Goal: Entertainment & Leisure: Consume media (video, audio)

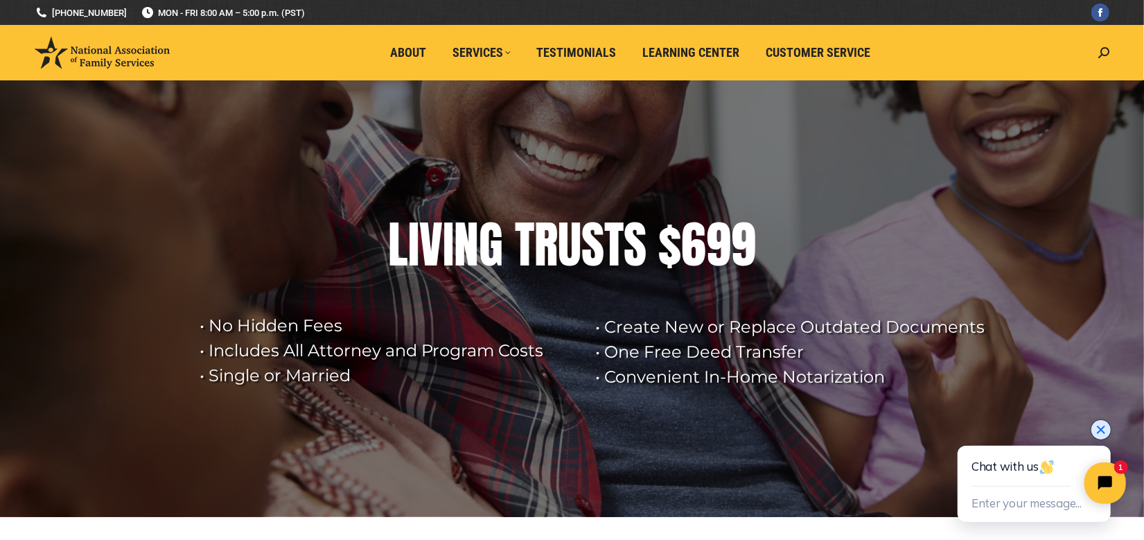
click at [1097, 423] on icon "Close chat widget" at bounding box center [1100, 429] width 14 height 14
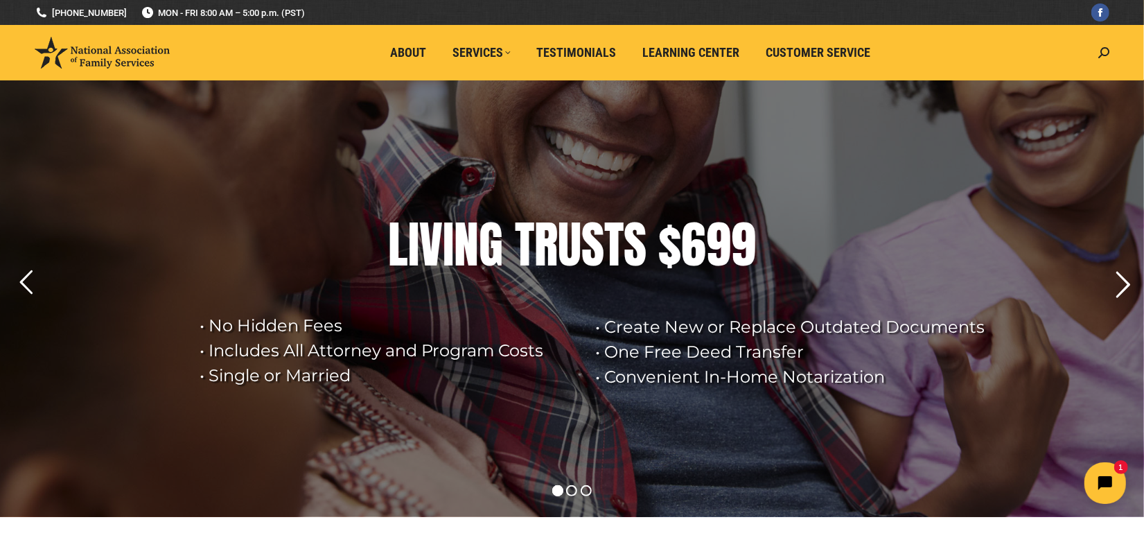
click at [1127, 285] on rs-arrow at bounding box center [1123, 284] width 35 height 35
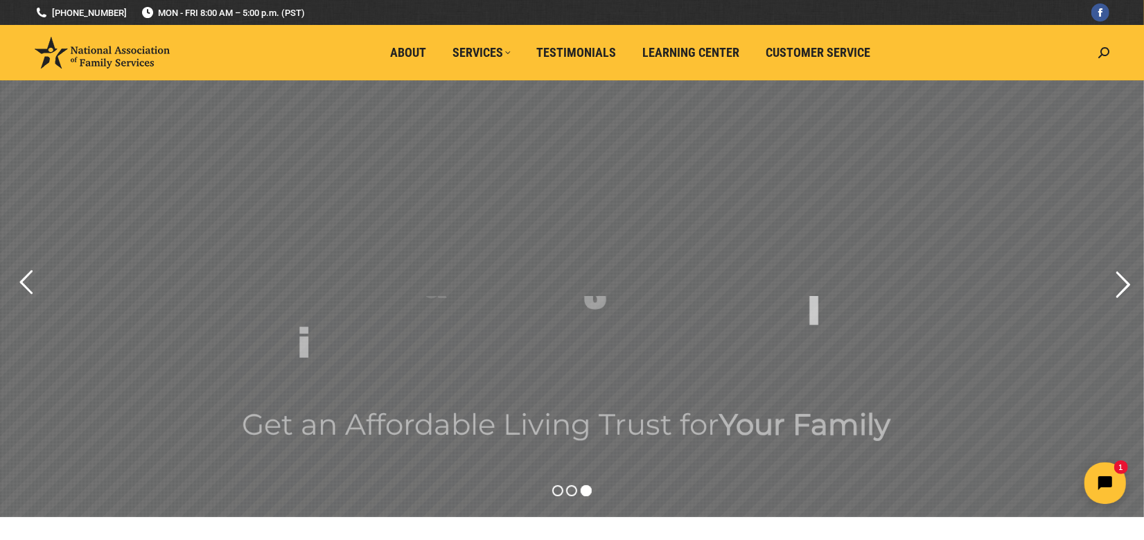
click at [1127, 285] on rs-arrow at bounding box center [1123, 284] width 35 height 35
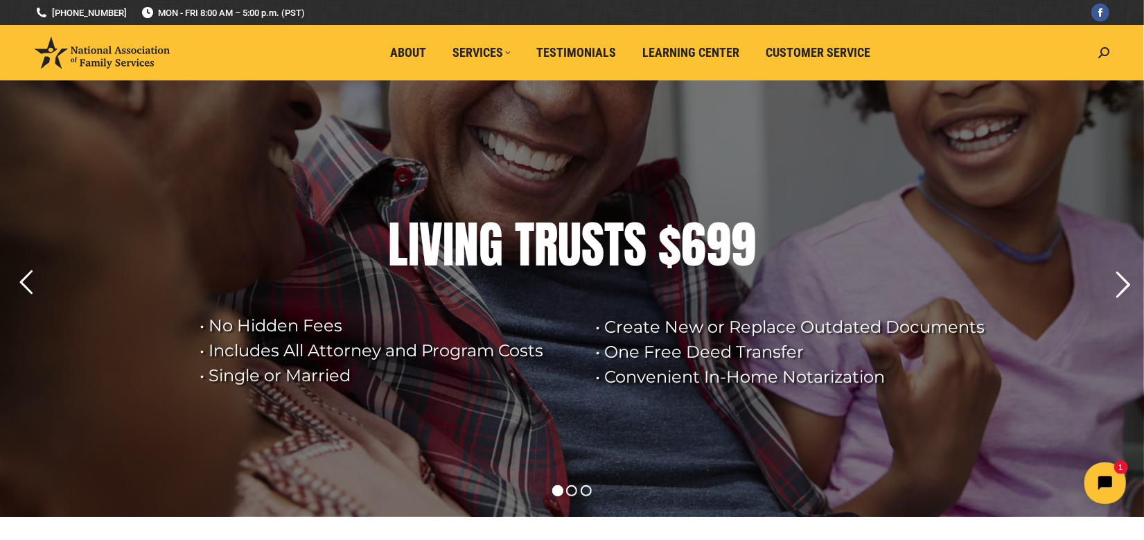
click at [1127, 285] on rs-arrow at bounding box center [1123, 284] width 35 height 35
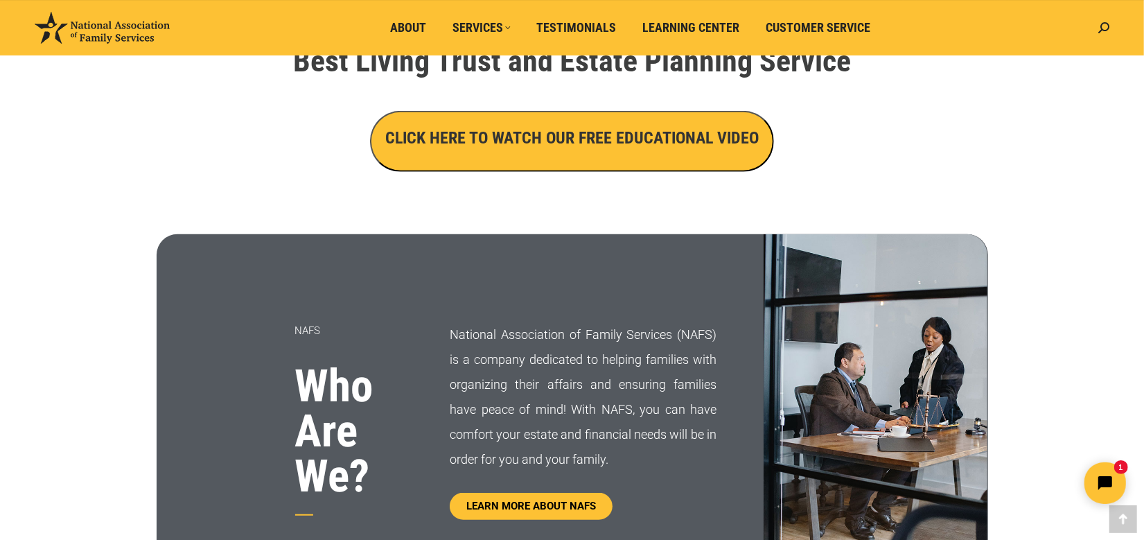
scroll to position [346, 0]
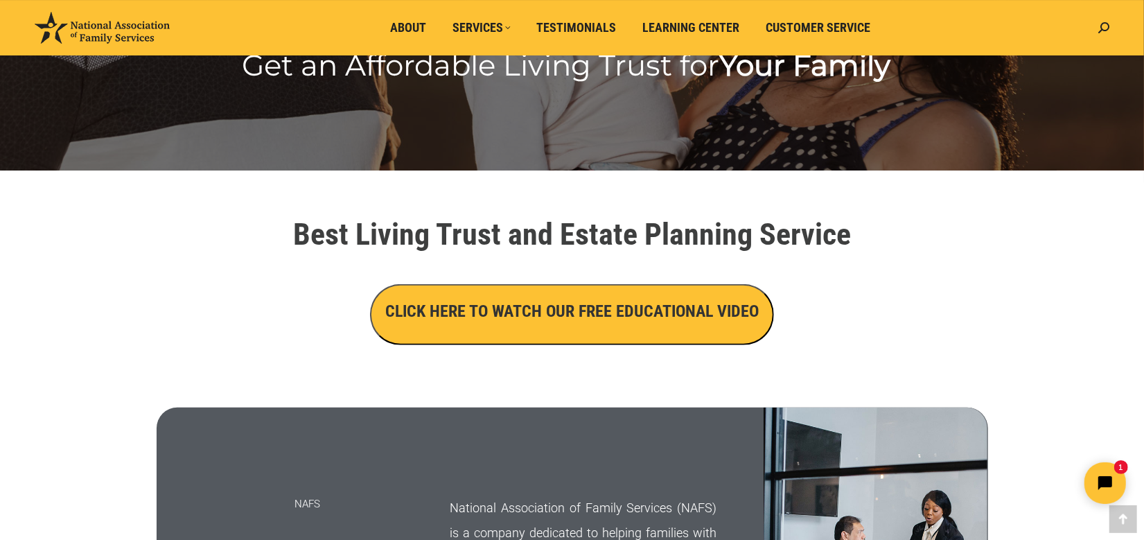
click at [640, 309] on h3 "CLICK HERE TO WATCH OUR FREE EDUCATIONAL VIDEO" at bounding box center [571, 311] width 373 height 24
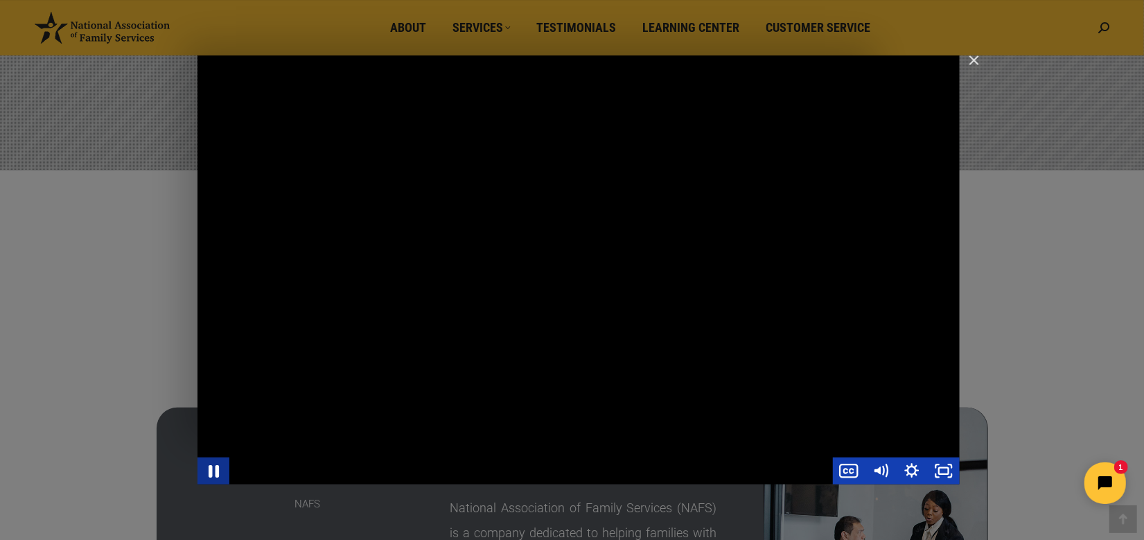
click at [214, 471] on icon "Pause" at bounding box center [213, 470] width 38 height 33
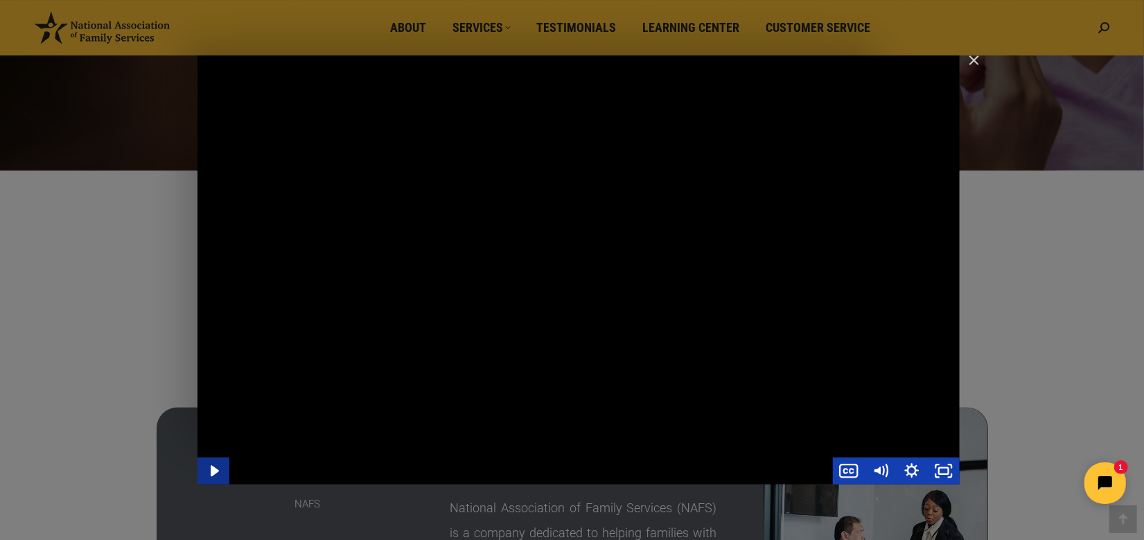
click at [214, 471] on icon "Play Video" at bounding box center [215, 470] width 8 height 11
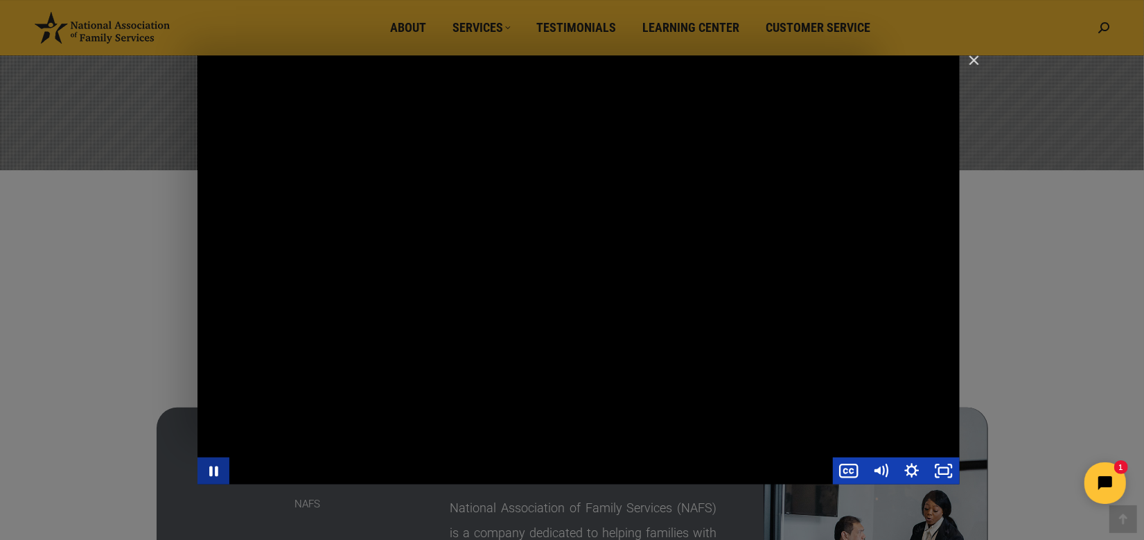
click at [214, 471] on icon "Pause" at bounding box center [213, 470] width 32 height 27
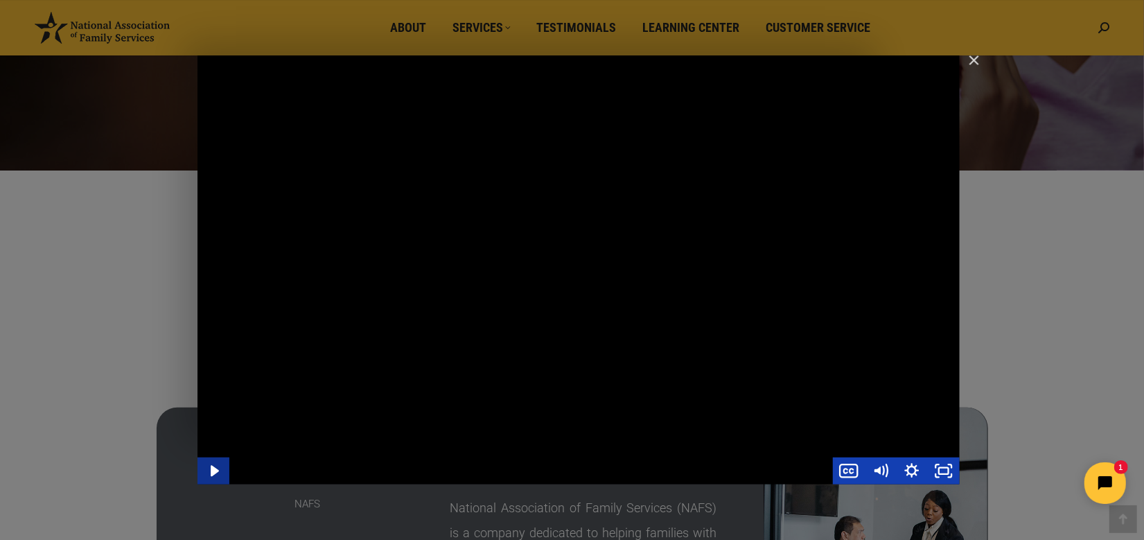
click at [214, 471] on icon "Play Video" at bounding box center [215, 470] width 8 height 11
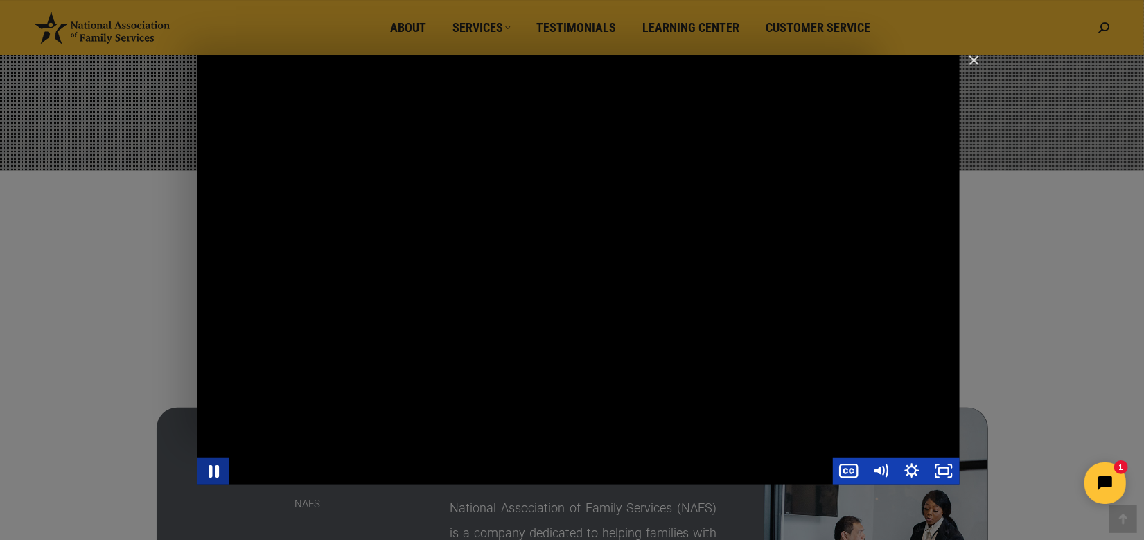
click at [214, 471] on icon "Pause" at bounding box center [213, 470] width 38 height 33
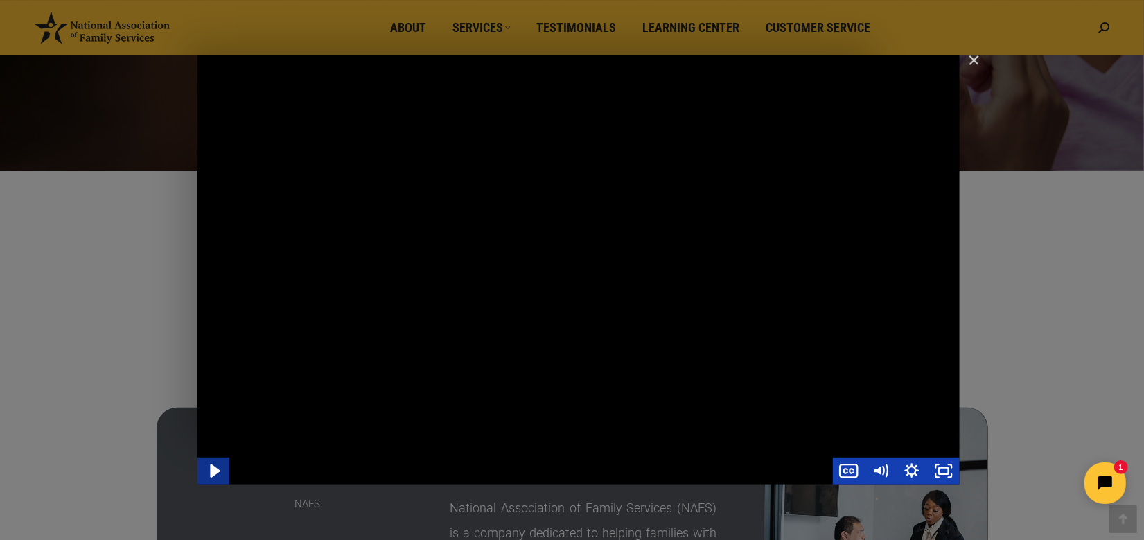
click at [214, 471] on icon "Play Video" at bounding box center [215, 470] width 10 height 13
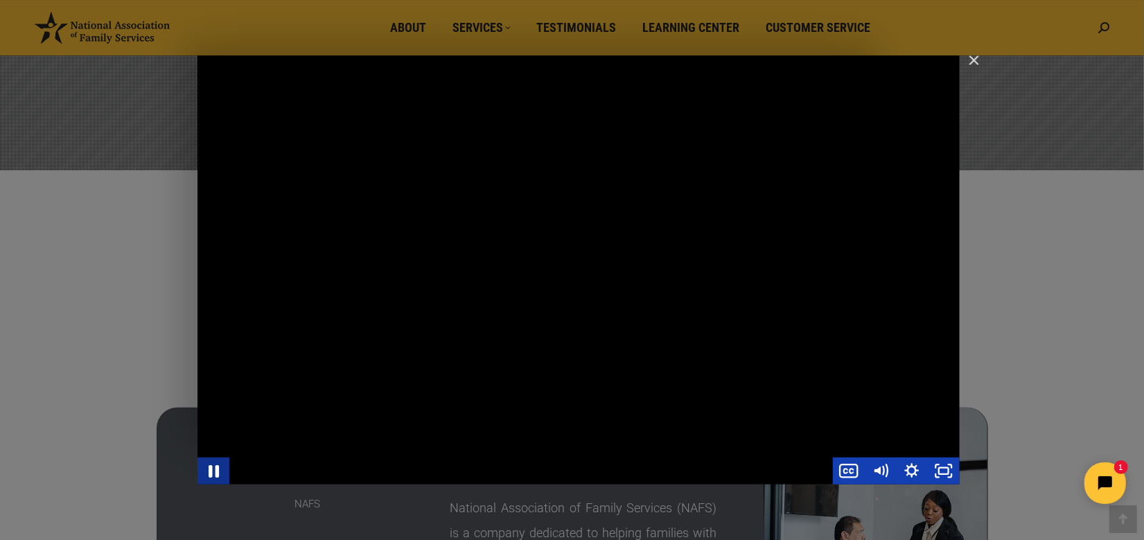
click at [214, 471] on icon "Pause" at bounding box center [213, 470] width 38 height 33
click at [215, 468] on icon "Play Video" at bounding box center [215, 470] width 8 height 11
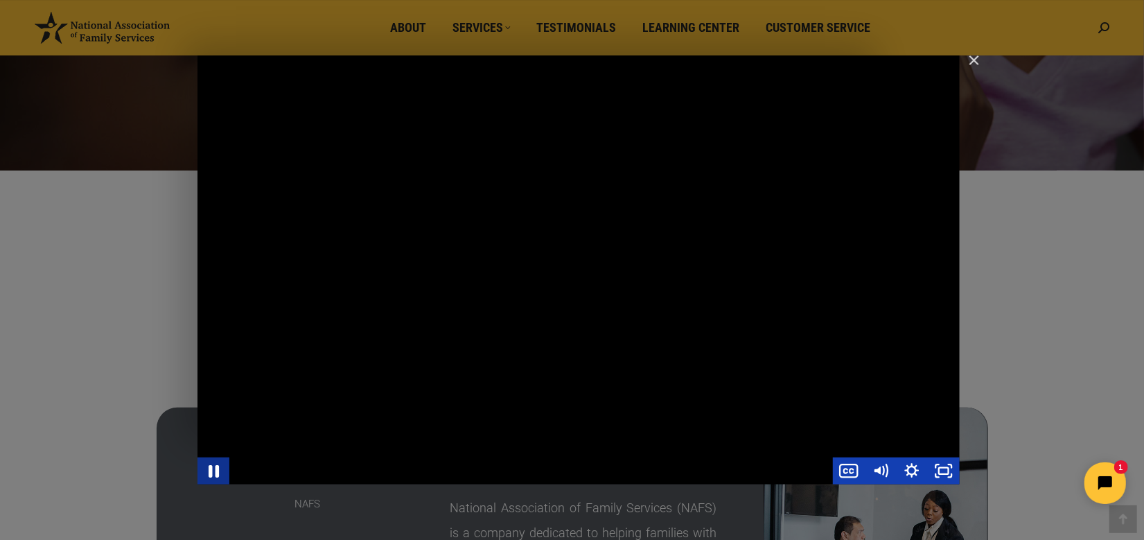
click at [215, 468] on icon "Pause" at bounding box center [213, 470] width 38 height 33
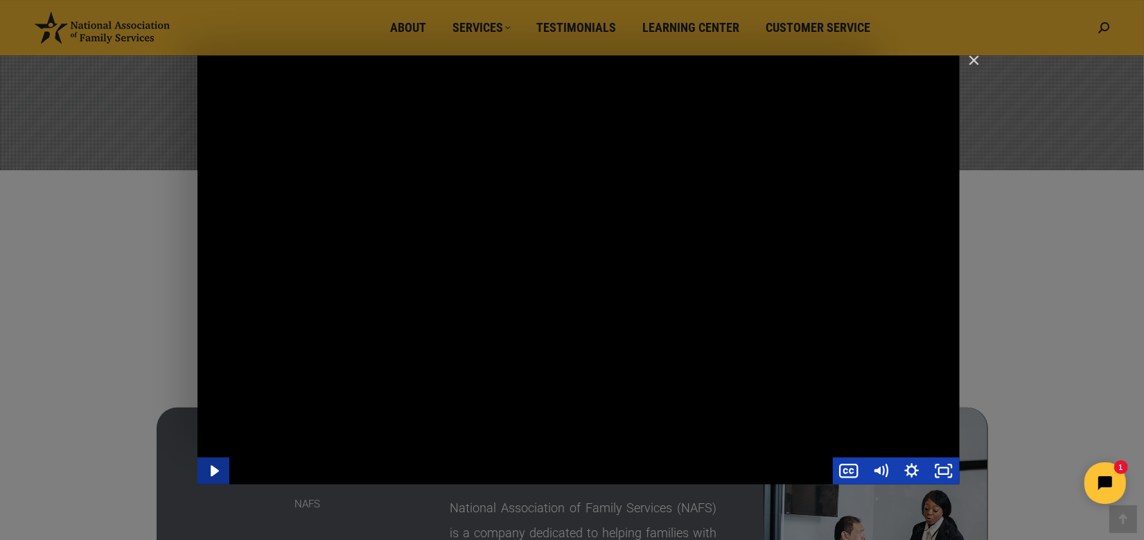
click at [215, 468] on icon "Play Video" at bounding box center [215, 470] width 8 height 11
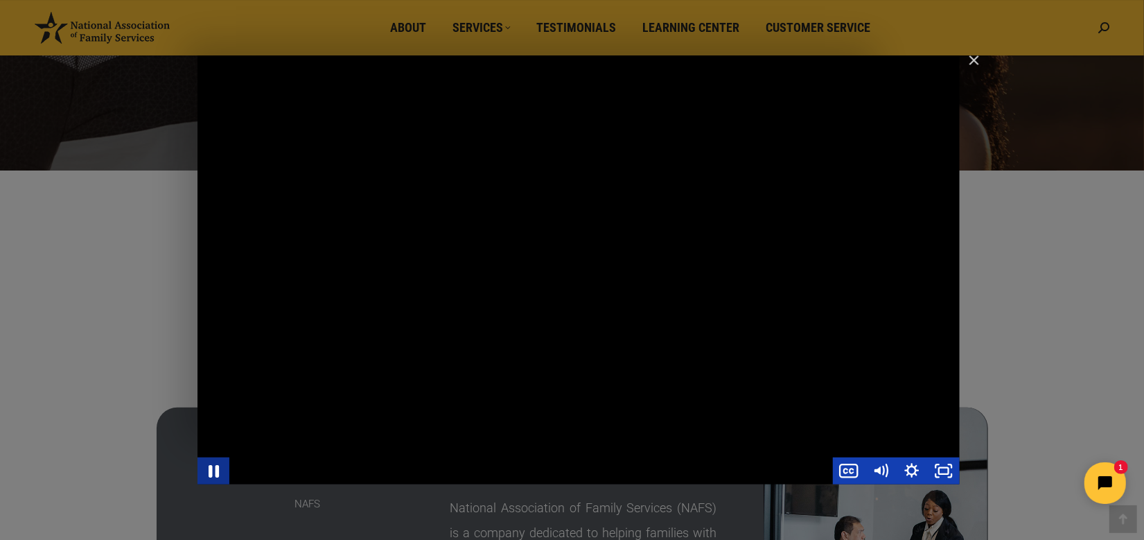
click at [215, 468] on icon "Pause" at bounding box center [213, 470] width 38 height 33
click at [209, 465] on icon "Play Video" at bounding box center [214, 470] width 38 height 33
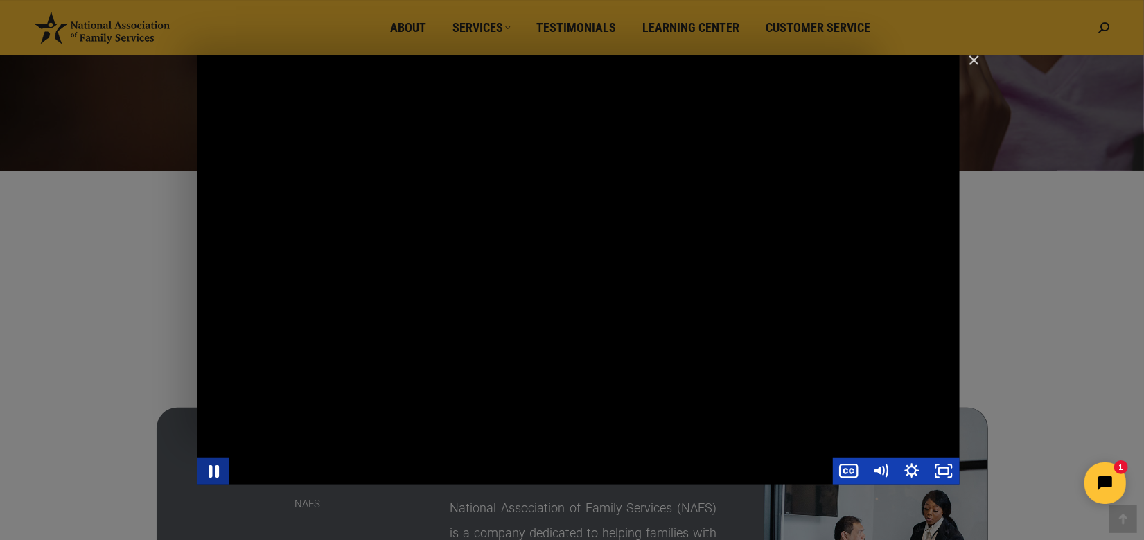
click at [209, 465] on icon "Pause" at bounding box center [213, 470] width 38 height 33
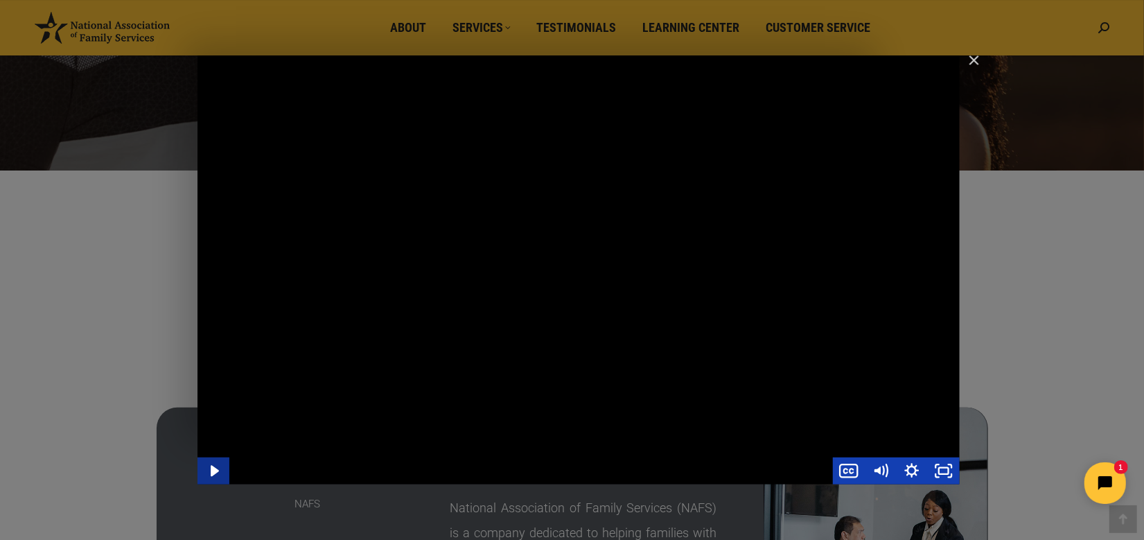
click at [221, 465] on icon "Play Video" at bounding box center [215, 470] width 32 height 27
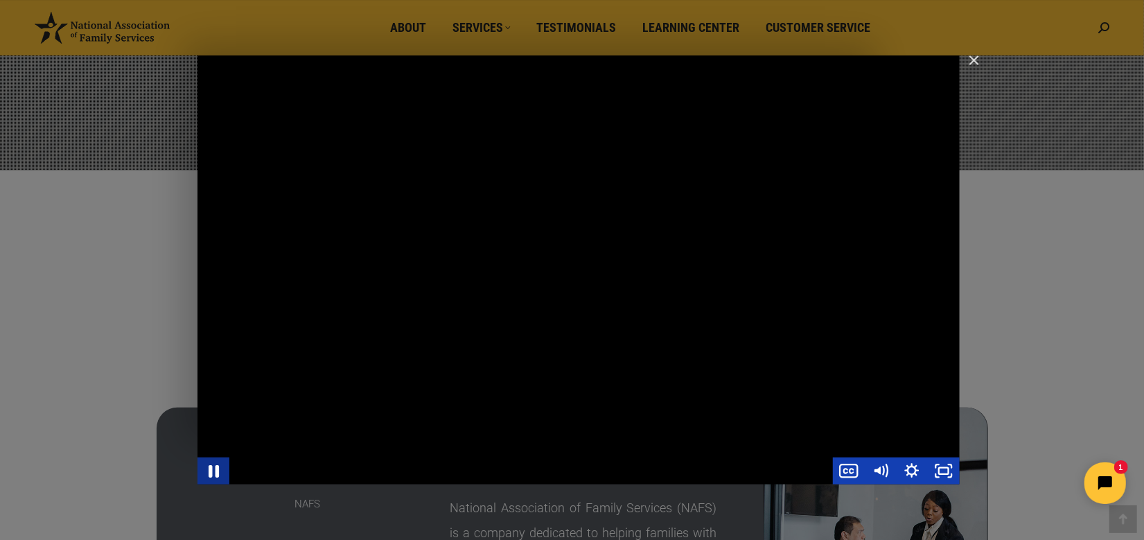
click at [222, 463] on icon "Pause" at bounding box center [213, 470] width 38 height 33
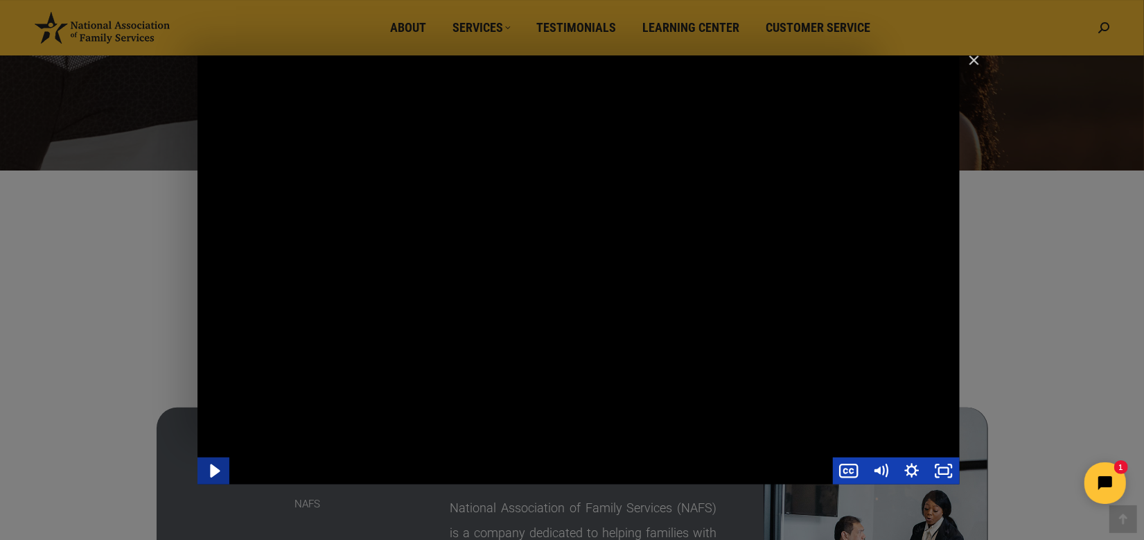
click at [218, 465] on icon "Play Video" at bounding box center [214, 470] width 38 height 33
click at [222, 469] on icon "Pause" at bounding box center [213, 470] width 38 height 33
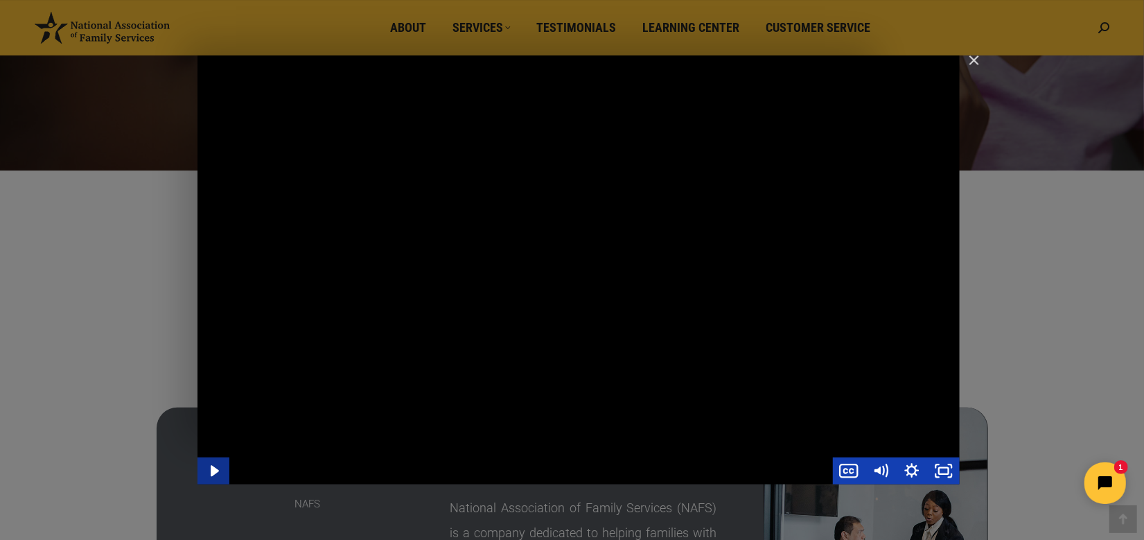
click at [222, 469] on icon "Play Video" at bounding box center [215, 470] width 32 height 27
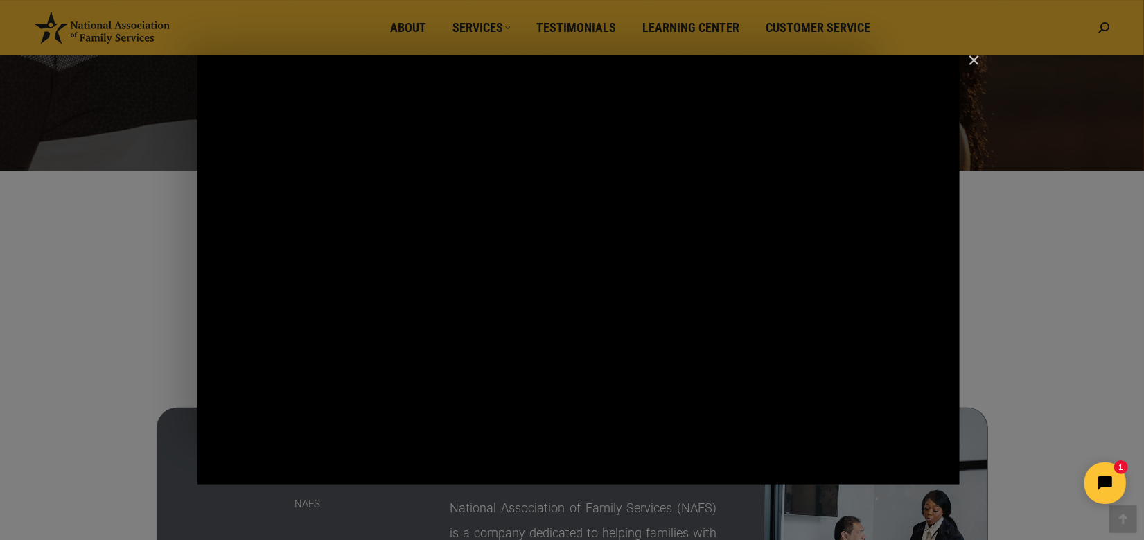
click html "1"
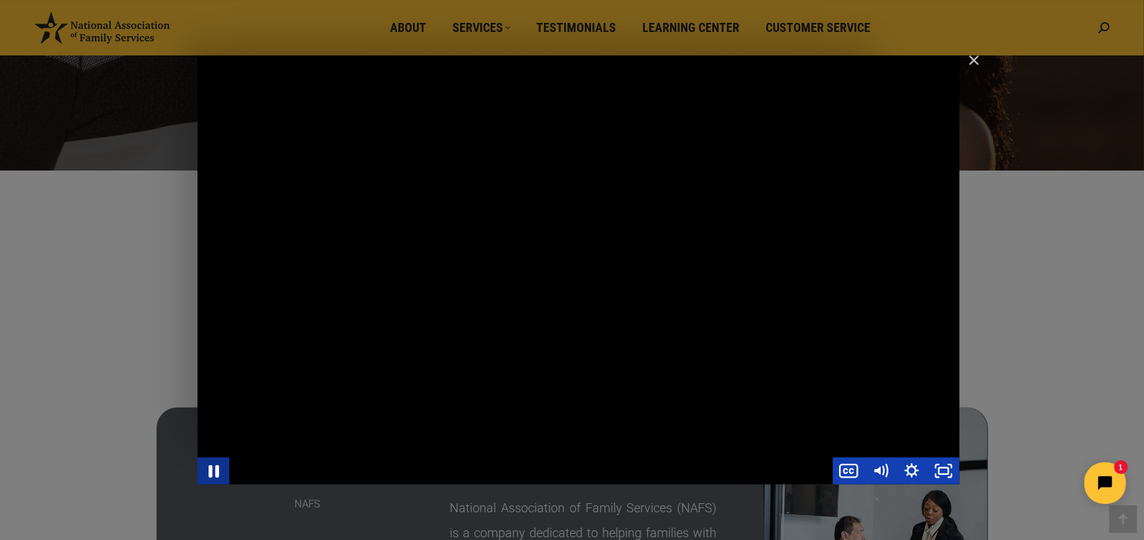
click at [217, 465] on icon "Pause" at bounding box center [214, 471] width 10 height 12
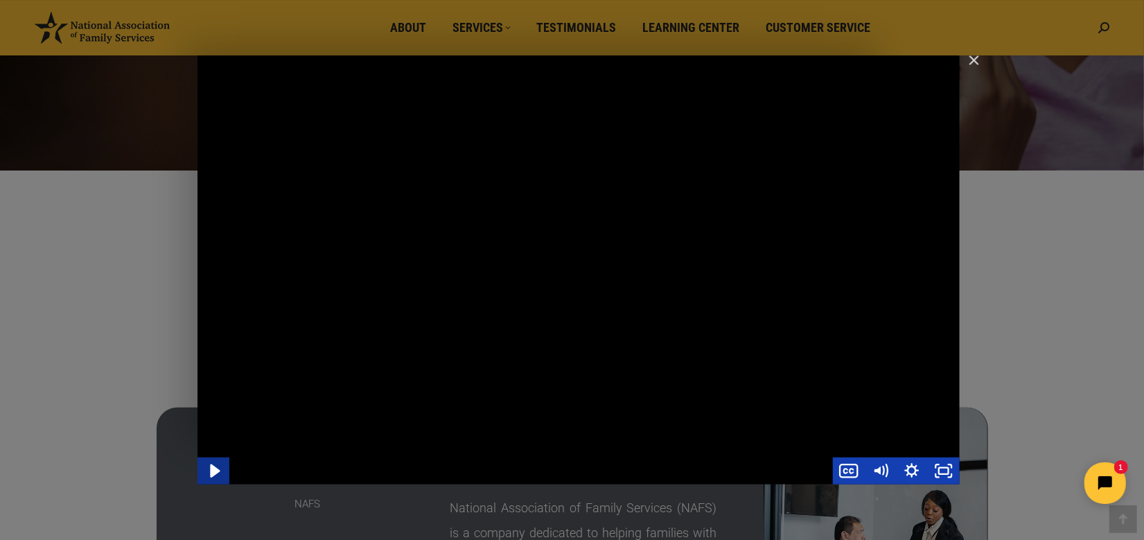
click at [217, 465] on icon "Play Video" at bounding box center [214, 470] width 38 height 33
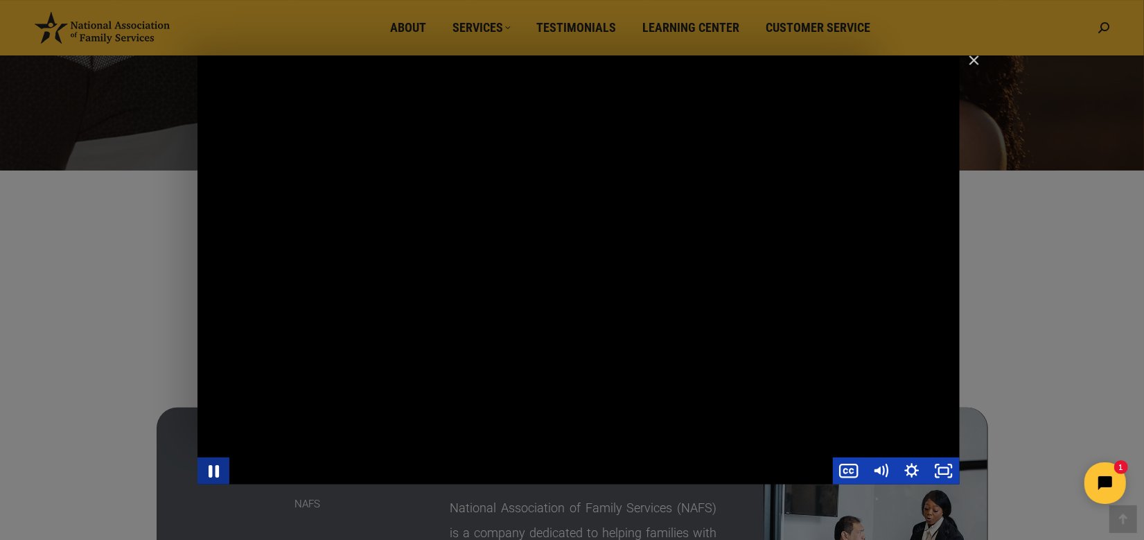
click at [221, 476] on icon "Pause" at bounding box center [213, 470] width 38 height 33
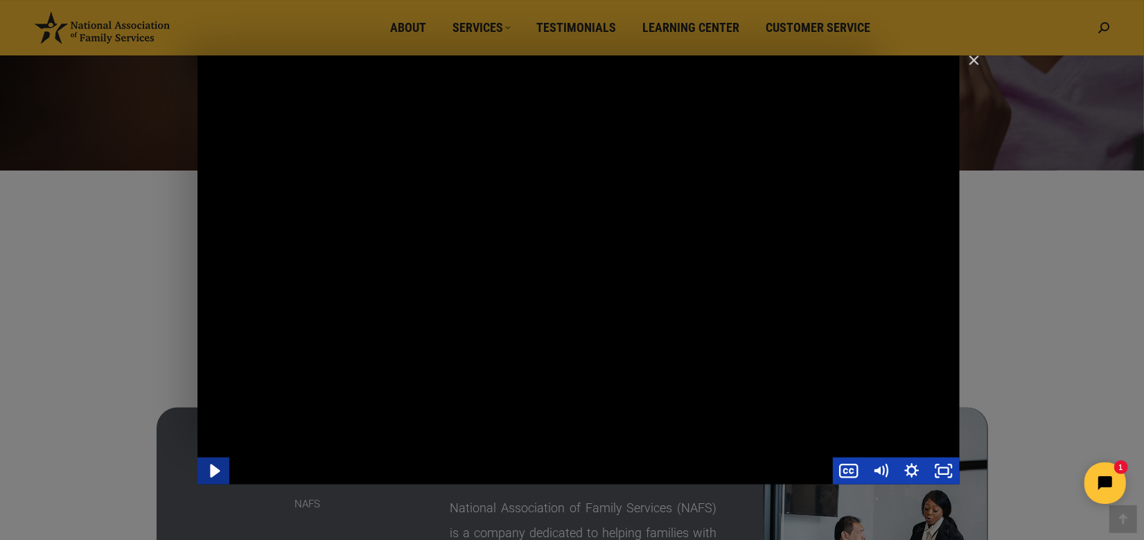
click at [221, 476] on icon "Play Video" at bounding box center [214, 470] width 38 height 33
click at [212, 474] on icon "Pause" at bounding box center [213, 470] width 32 height 27
click at [212, 474] on icon "Play Video" at bounding box center [215, 470] width 10 height 13
click at [212, 474] on icon "Pause" at bounding box center [213, 470] width 38 height 33
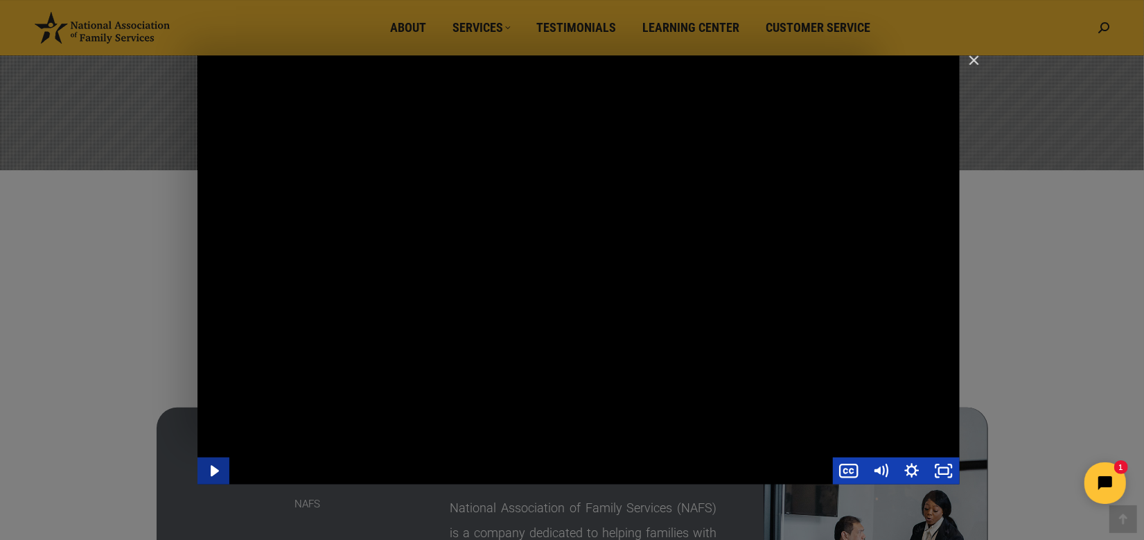
click at [212, 474] on icon "Play Video" at bounding box center [215, 470] width 8 height 11
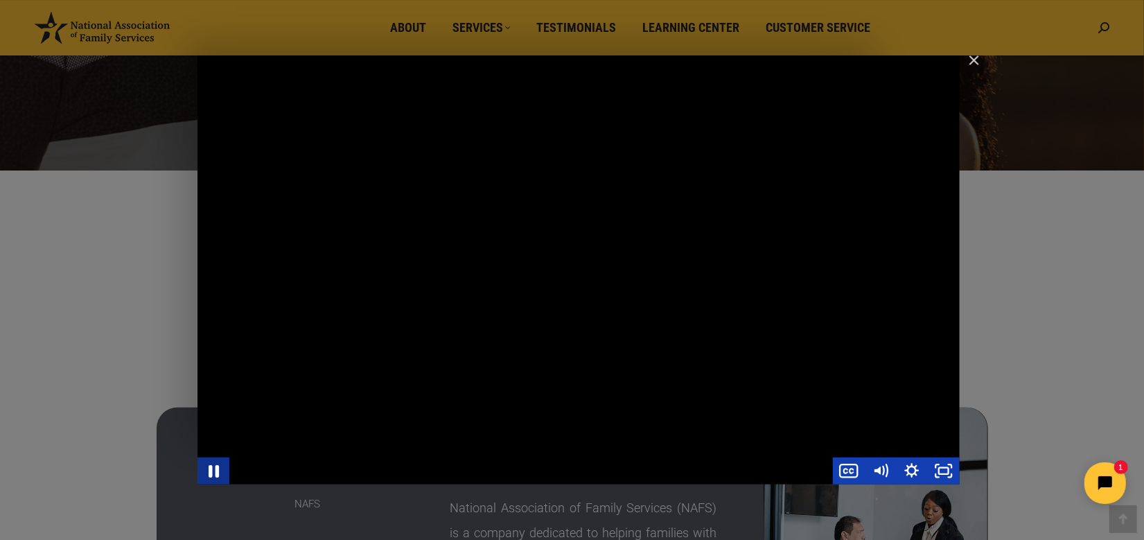
click at [212, 474] on icon "Pause" at bounding box center [213, 470] width 38 height 33
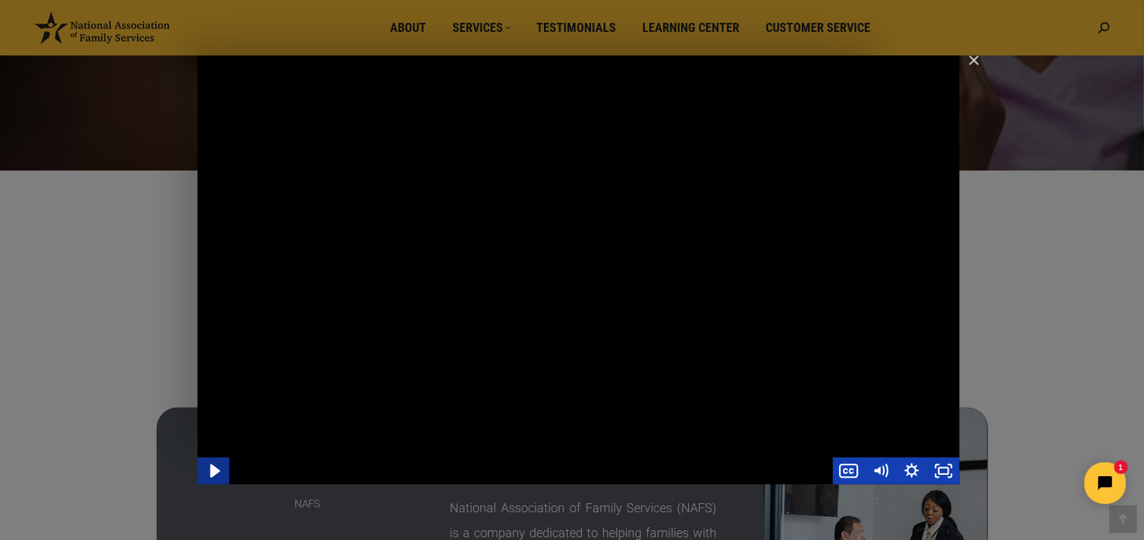
click at [212, 474] on icon "Play Video" at bounding box center [215, 470] width 10 height 13
click at [213, 466] on icon "Pause" at bounding box center [213, 470] width 32 height 27
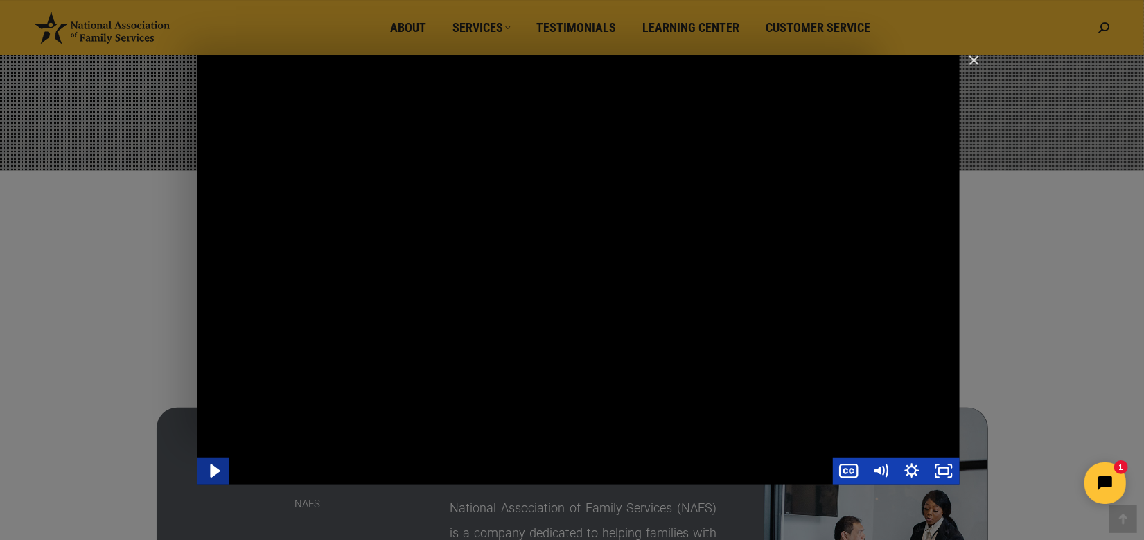
click at [213, 466] on icon "Play Video" at bounding box center [215, 470] width 10 height 13
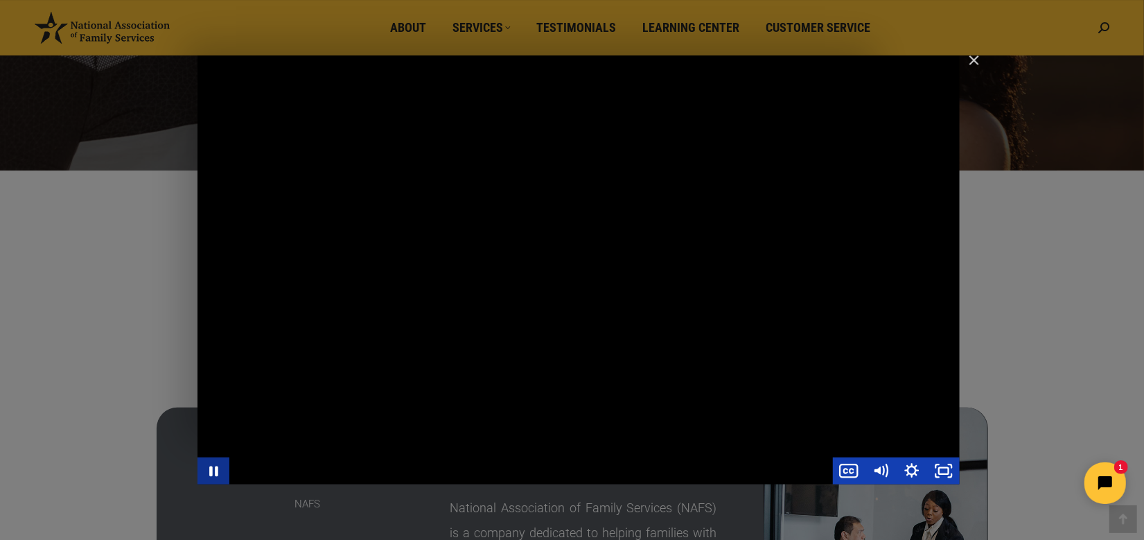
click at [213, 466] on icon "Pause" at bounding box center [213, 470] width 32 height 27
click at [213, 466] on icon "Play Video" at bounding box center [215, 470] width 10 height 13
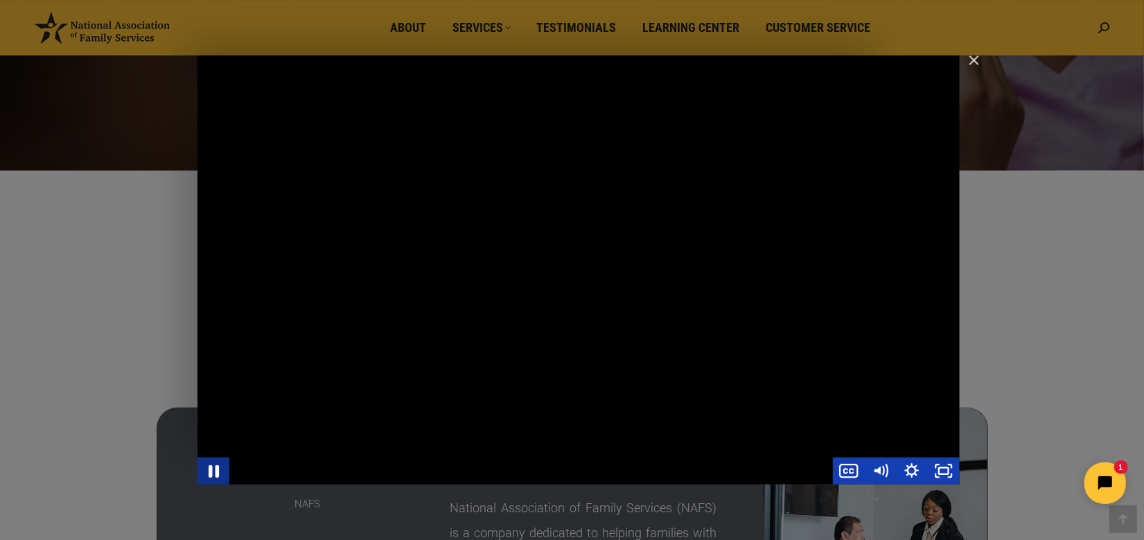
click at [218, 468] on icon "Pause" at bounding box center [213, 470] width 38 height 33
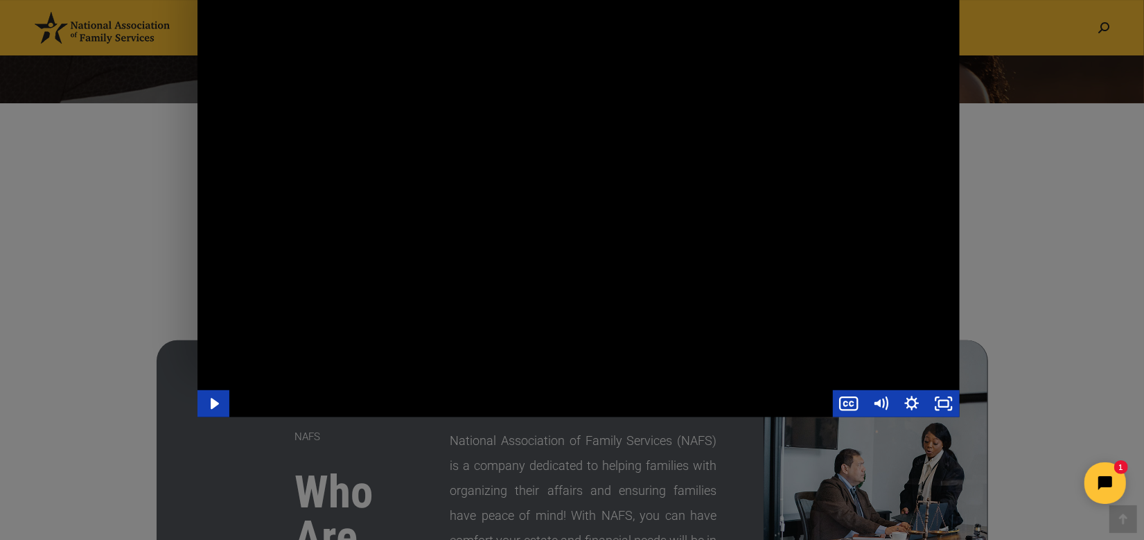
scroll to position [433, 0]
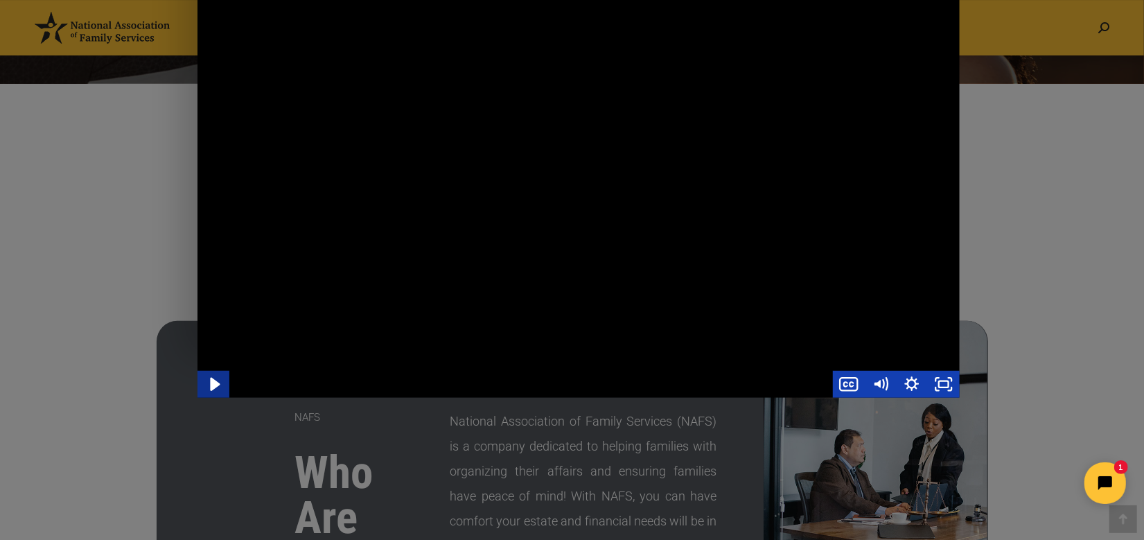
click at [222, 382] on icon "Play Video" at bounding box center [214, 384] width 38 height 33
click at [222, 382] on icon "Pause" at bounding box center [213, 384] width 32 height 27
click at [222, 382] on icon "Play Video" at bounding box center [214, 384] width 38 height 33
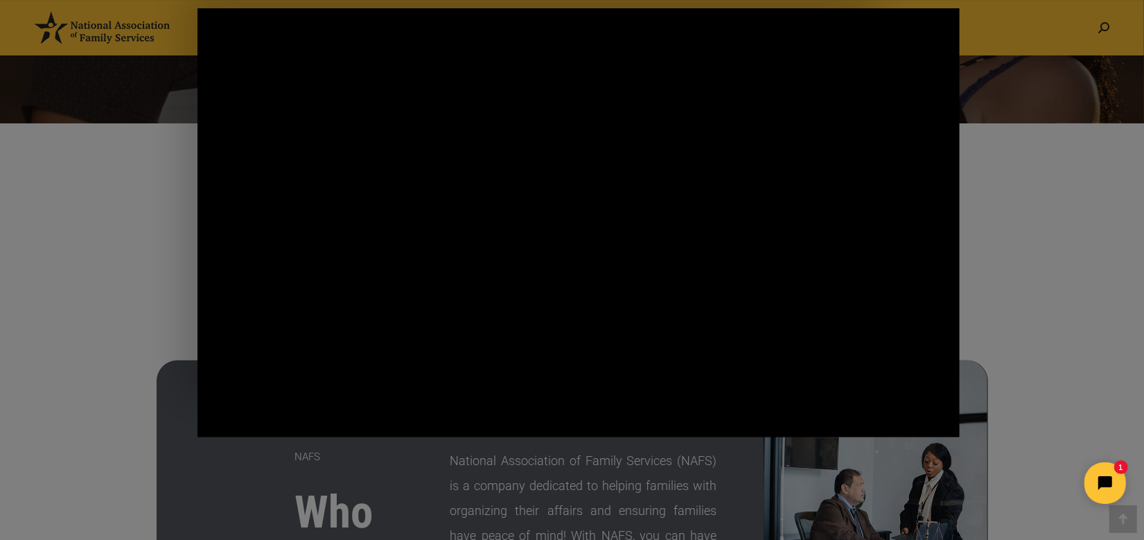
scroll to position [328, 0]
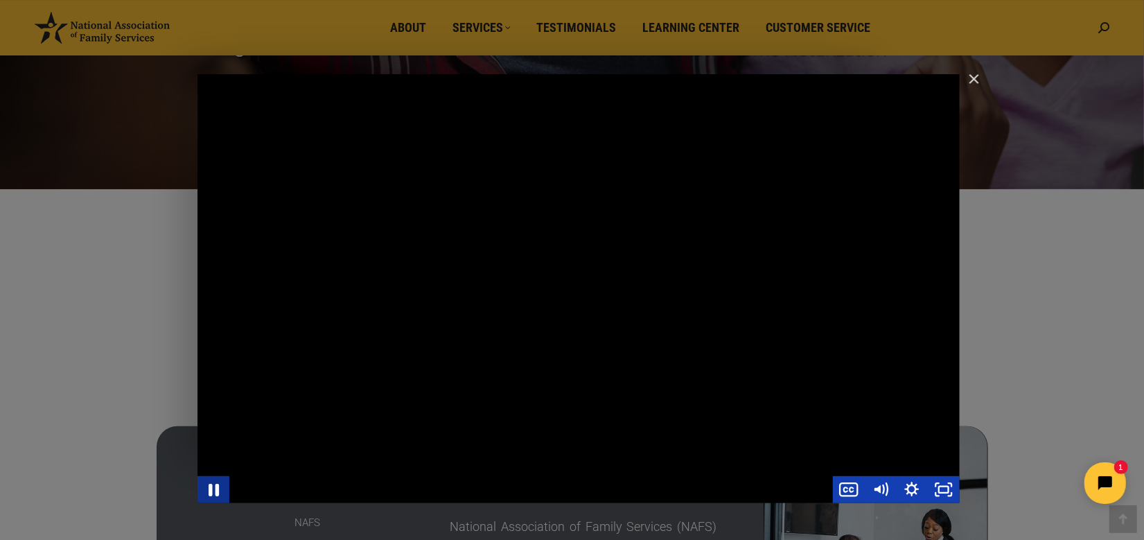
click at [221, 487] on icon "Pause" at bounding box center [213, 489] width 38 height 33
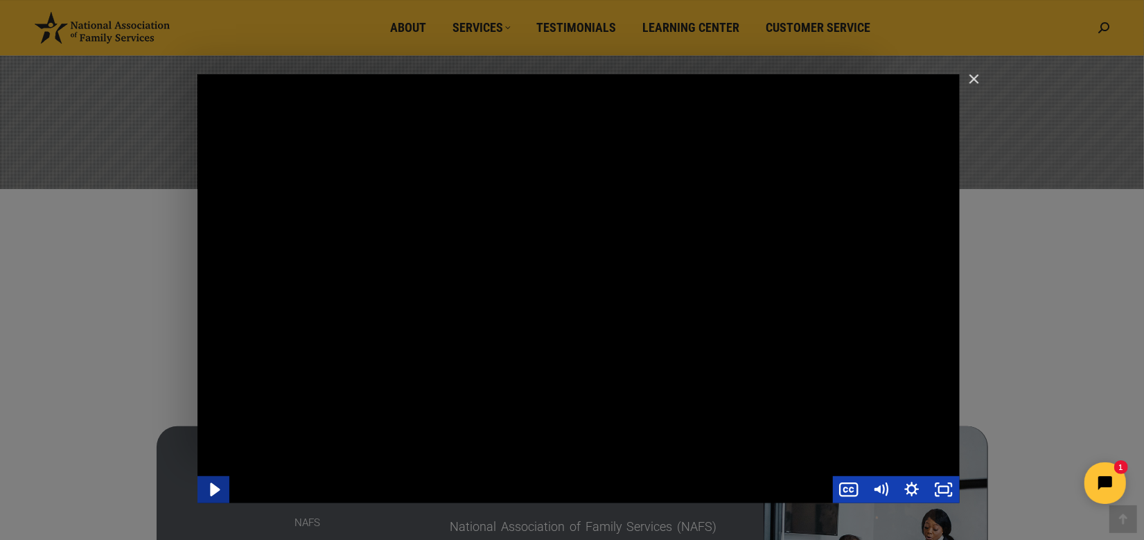
click at [221, 487] on icon "Play Video" at bounding box center [214, 489] width 38 height 33
click at [208, 488] on icon "Pause" at bounding box center [213, 489] width 32 height 27
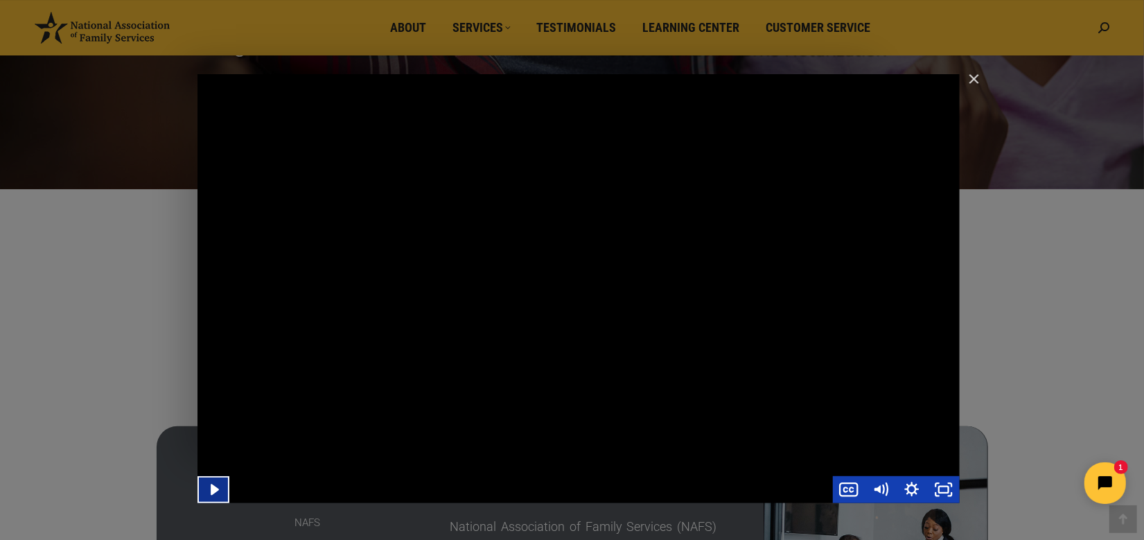
click at [209, 483] on icon "Play Video" at bounding box center [215, 489] width 32 height 27
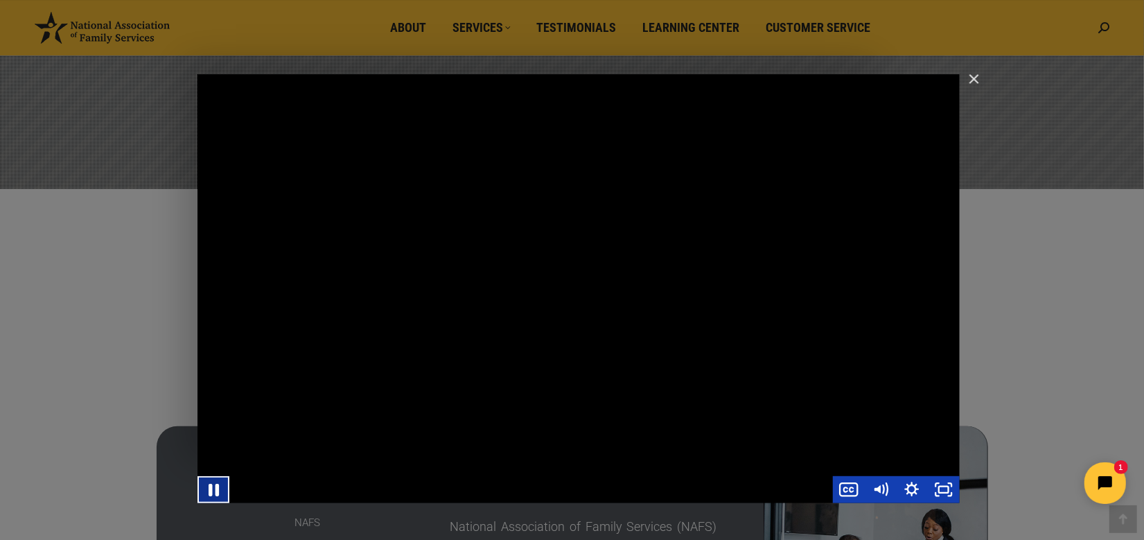
click at [209, 483] on icon "Pause" at bounding box center [213, 489] width 38 height 33
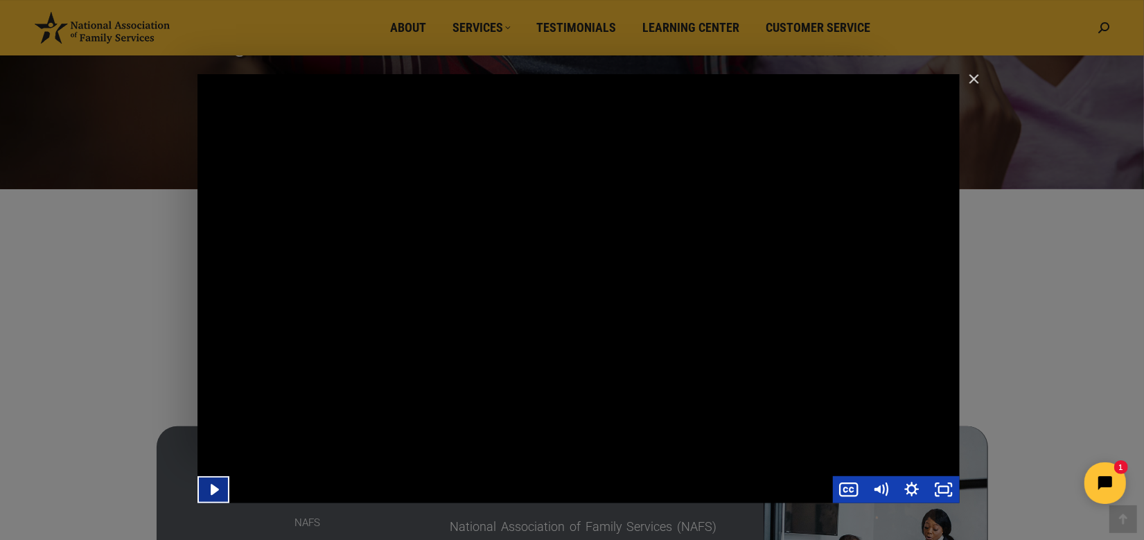
click at [209, 483] on icon "Play Video" at bounding box center [215, 489] width 32 height 27
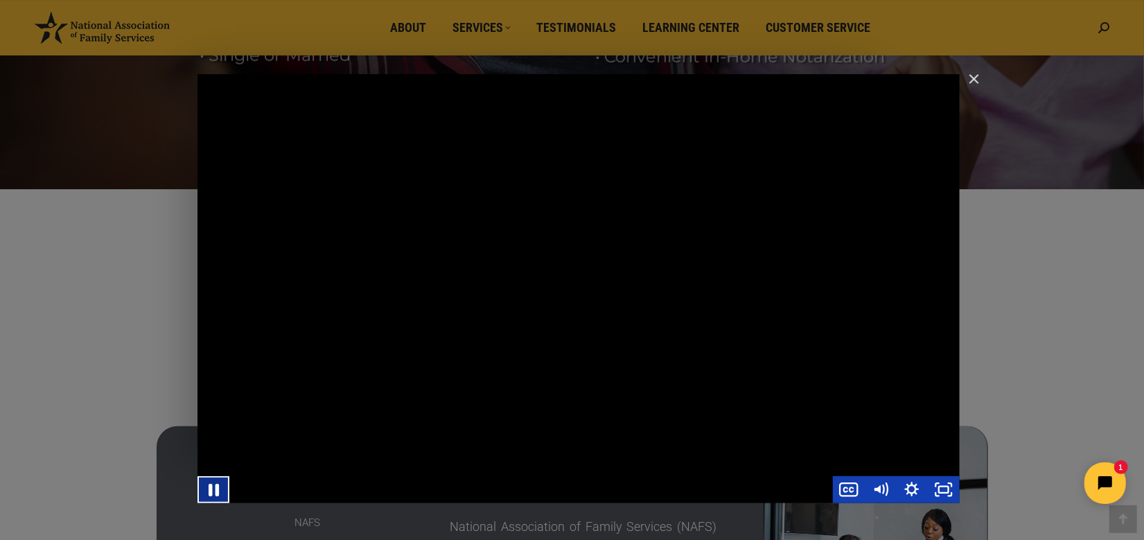
click at [209, 483] on icon "Pause" at bounding box center [213, 489] width 38 height 33
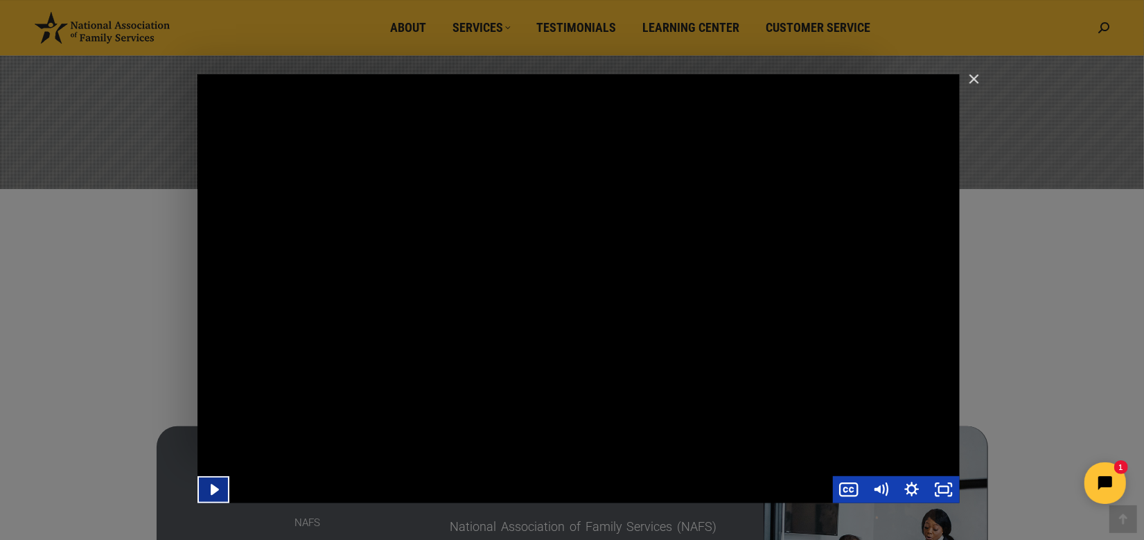
click at [209, 483] on icon "Play Video" at bounding box center [215, 489] width 32 height 27
click at [213, 485] on icon "Pause" at bounding box center [213, 489] width 32 height 27
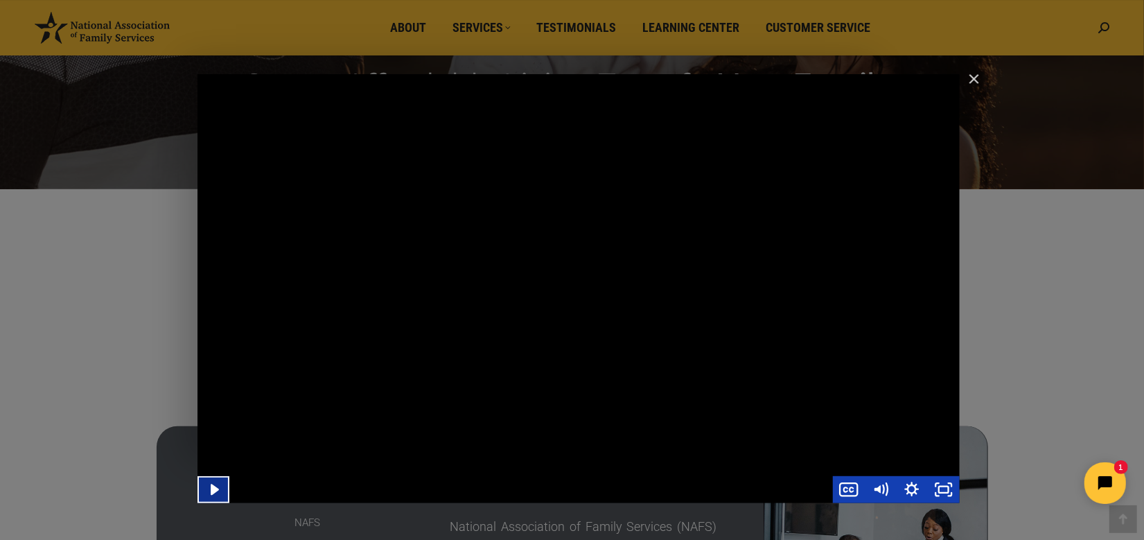
click at [218, 486] on icon "Play Video" at bounding box center [215, 489] width 32 height 27
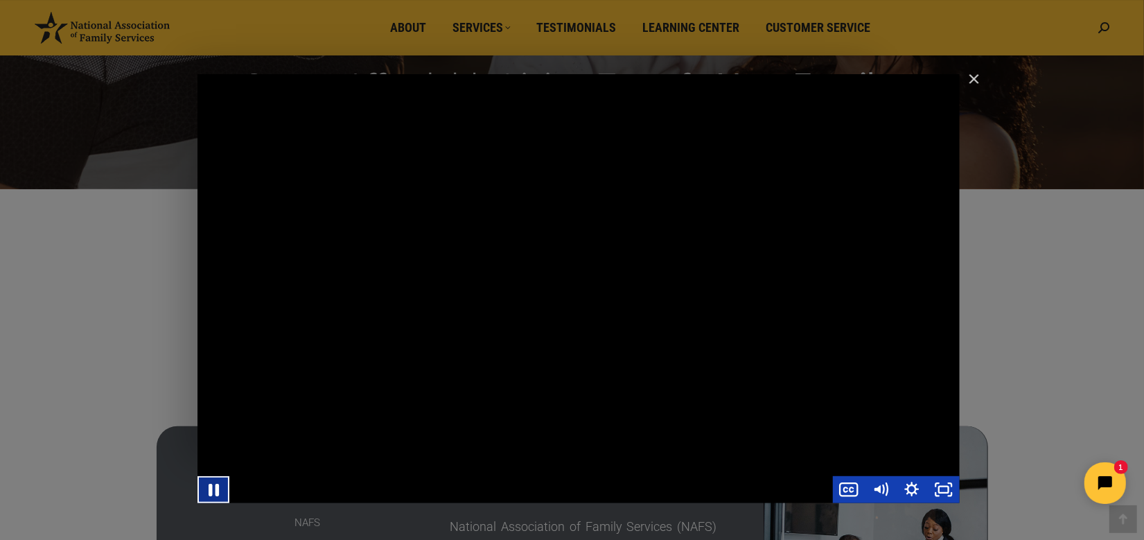
click at [218, 486] on icon "Pause" at bounding box center [213, 489] width 38 height 33
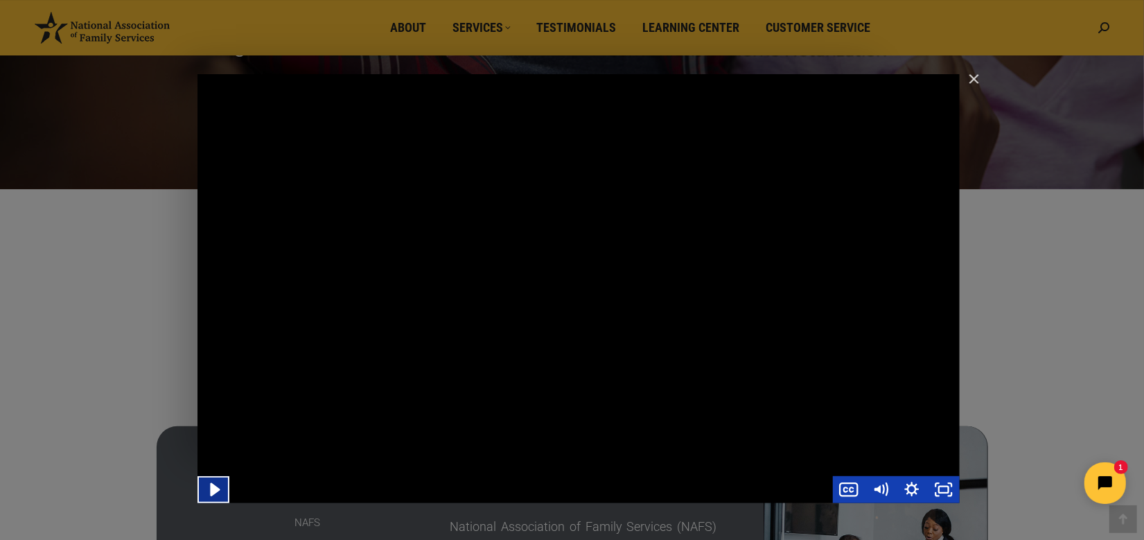
click at [218, 486] on icon "Play Video" at bounding box center [214, 489] width 38 height 33
click at [218, 486] on icon "Pause" at bounding box center [213, 489] width 38 height 33
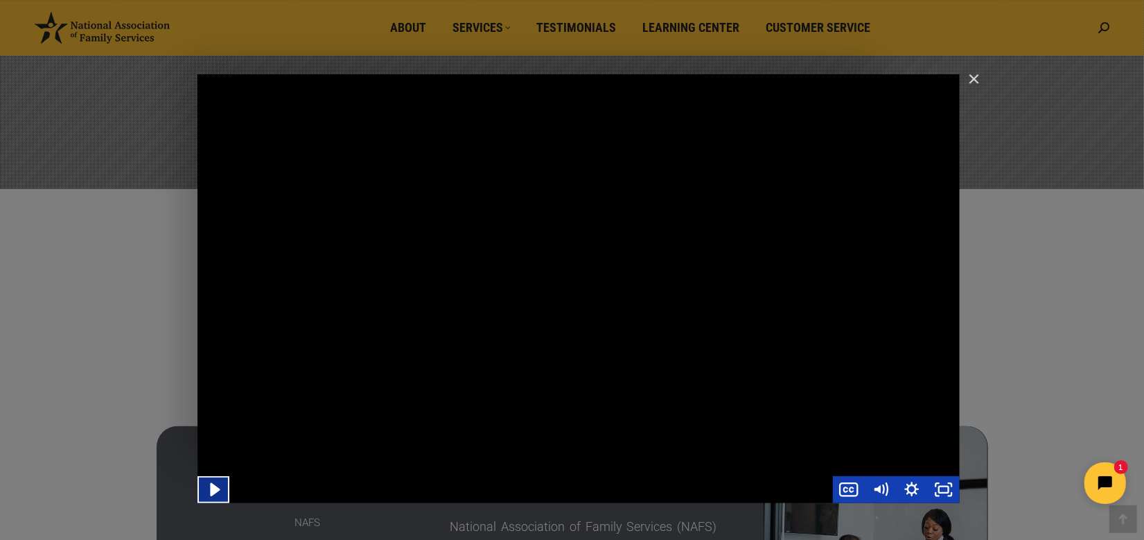
click at [216, 487] on icon "Play Video" at bounding box center [214, 489] width 38 height 33
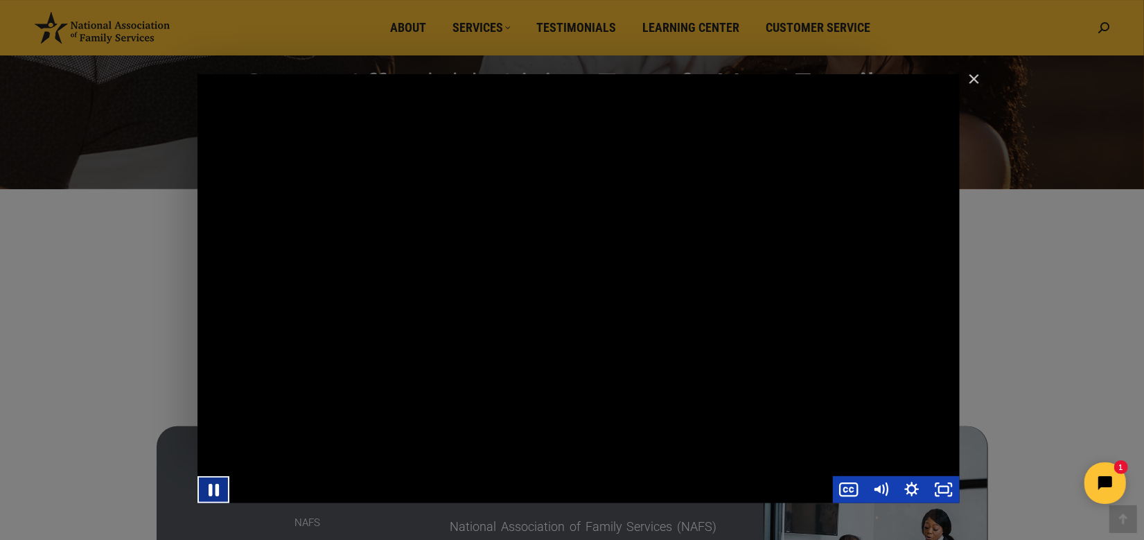
click at [216, 487] on icon "Pause" at bounding box center [214, 489] width 10 height 12
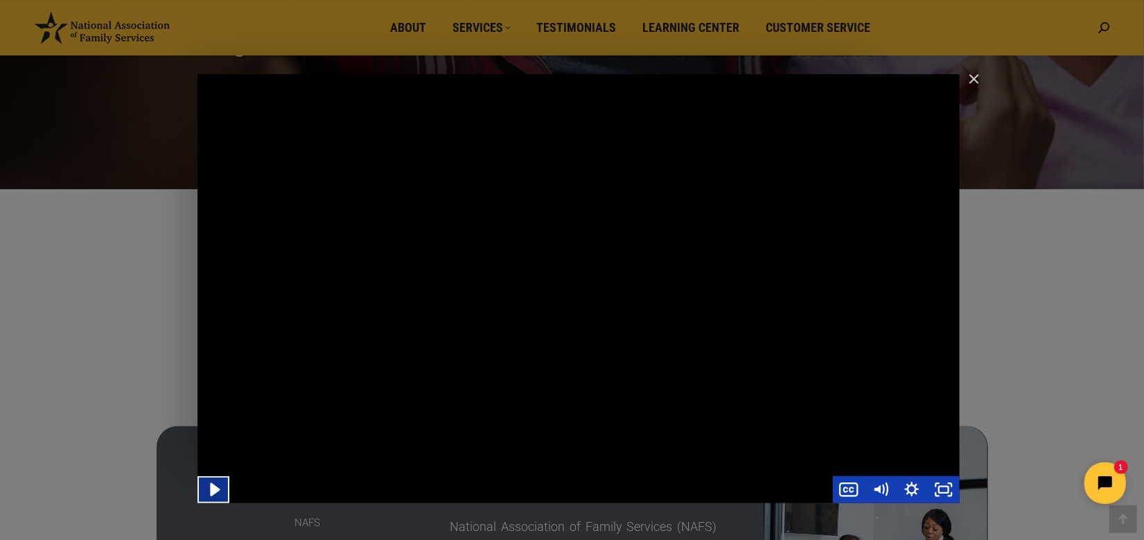
click at [213, 488] on icon "Play Video" at bounding box center [215, 489] width 10 height 13
click at [208, 482] on icon "Pause" at bounding box center [213, 489] width 32 height 27
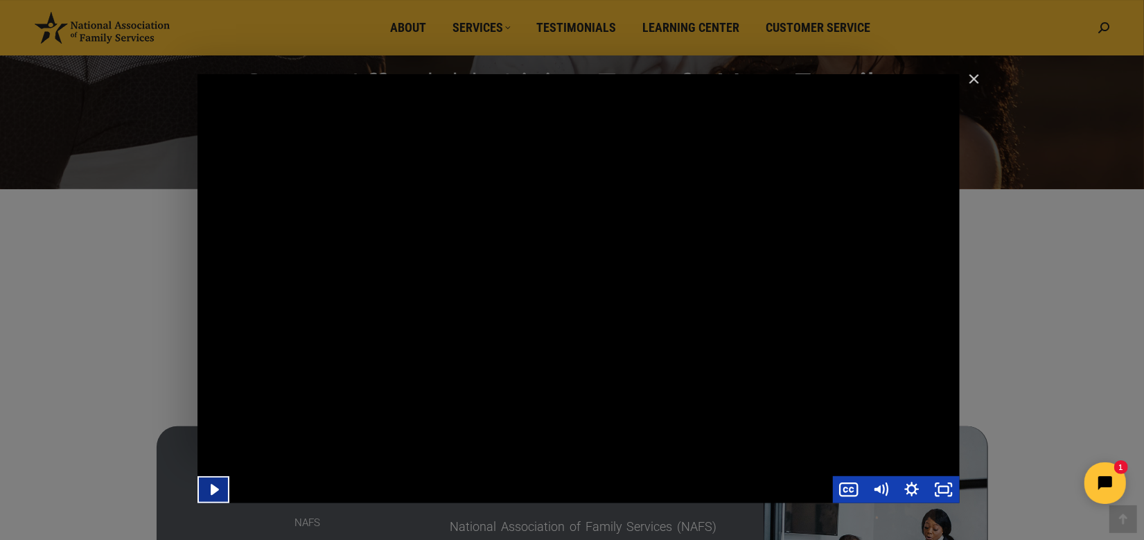
click at [218, 489] on icon "Play Video" at bounding box center [215, 489] width 32 height 27
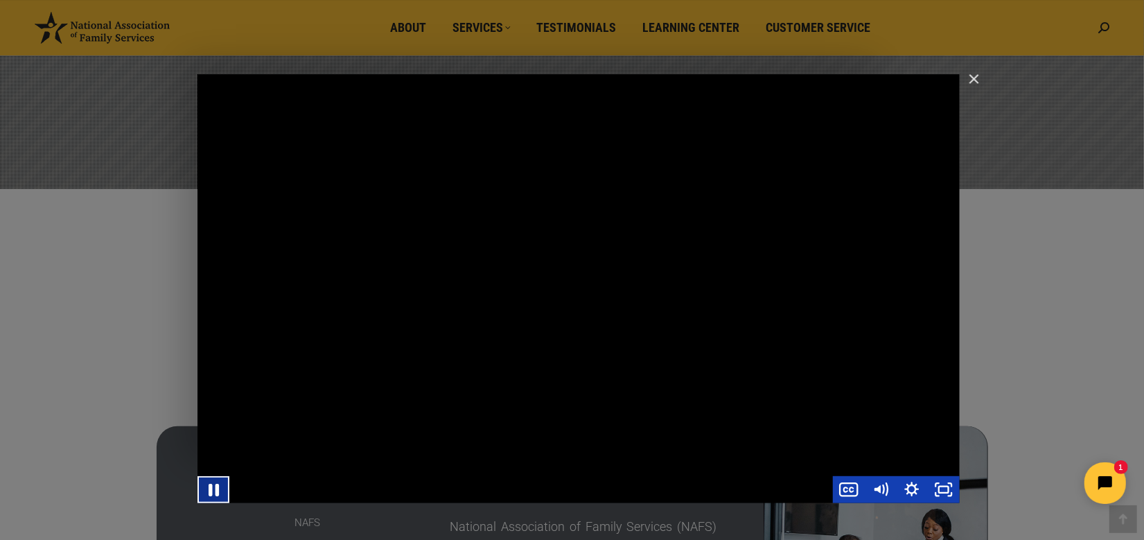
click at [215, 490] on icon "Pause" at bounding box center [213, 489] width 38 height 33
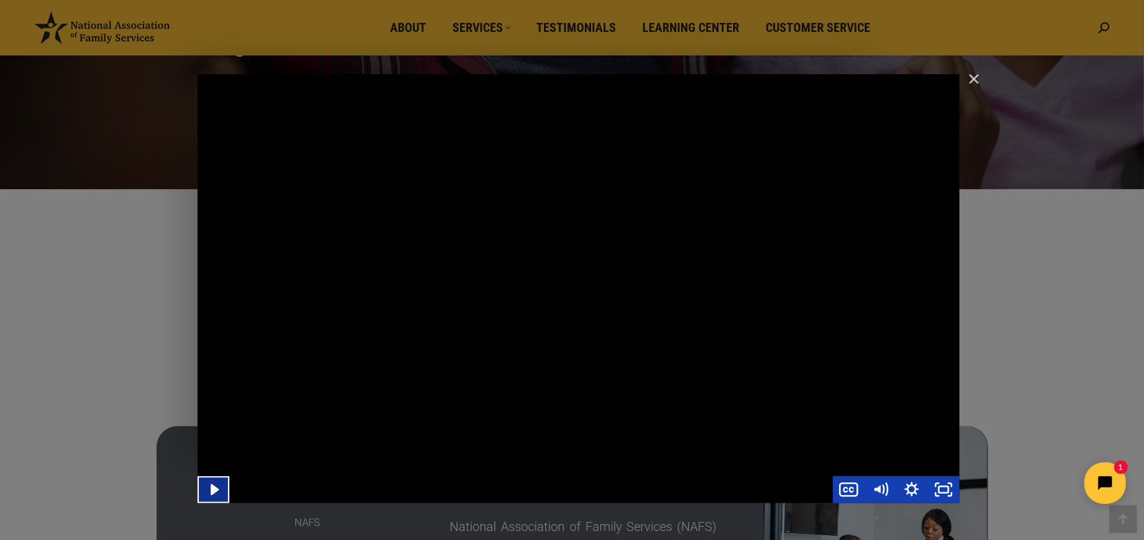
click at [212, 489] on icon "Play Video" at bounding box center [215, 488] width 8 height 11
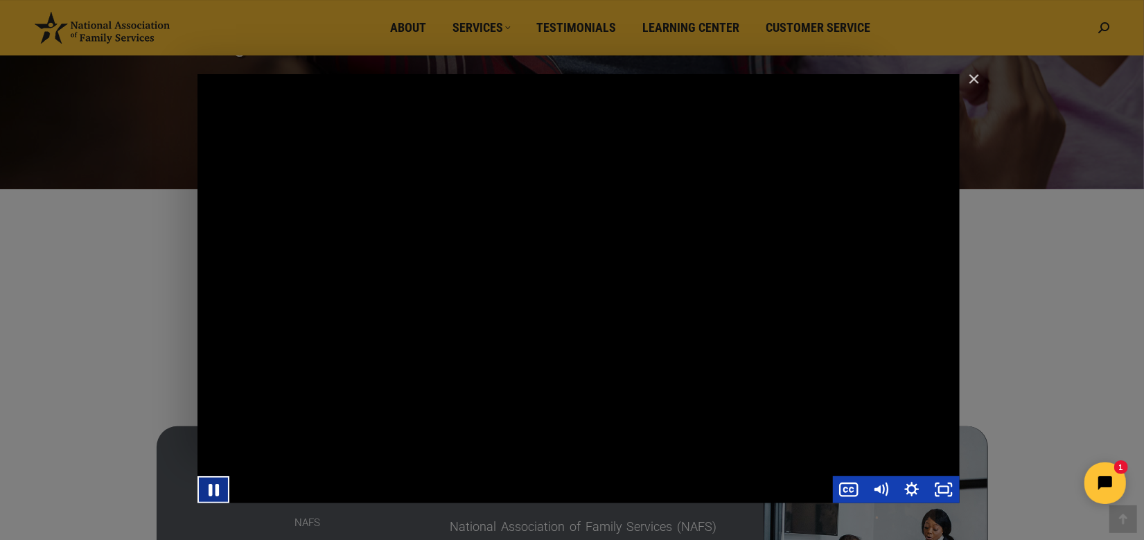
click at [212, 489] on icon "Pause" at bounding box center [213, 489] width 38 height 33
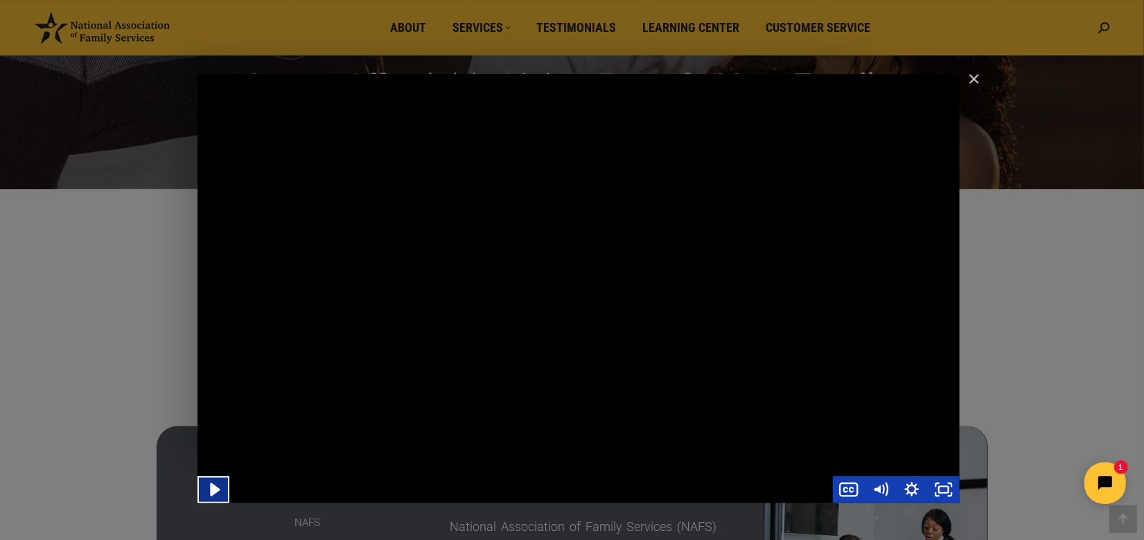
click at [215, 488] on icon "Play Video" at bounding box center [215, 489] width 10 height 13
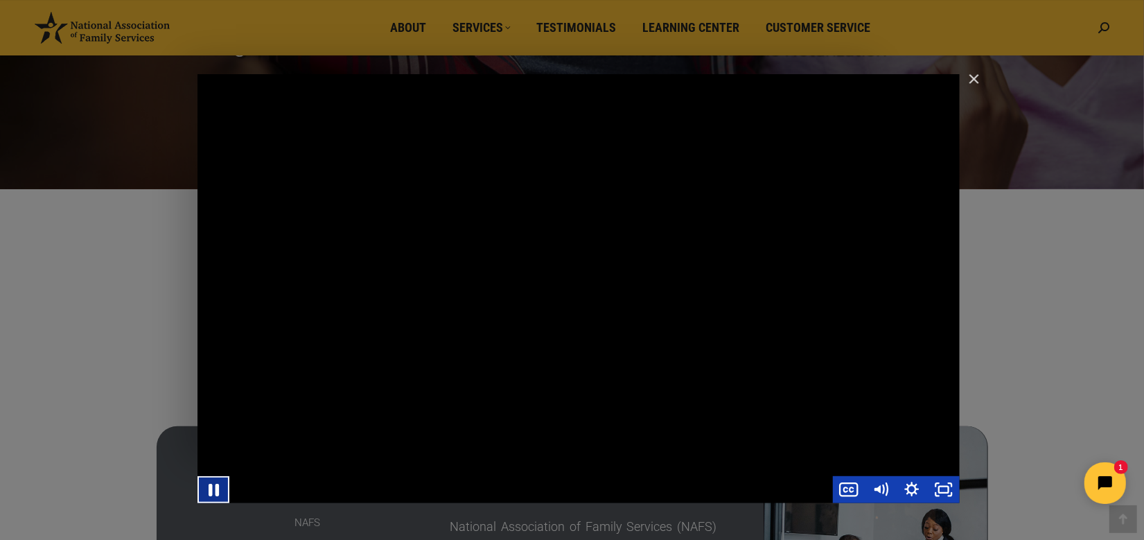
click at [215, 488] on icon "Pause" at bounding box center [214, 489] width 10 height 12
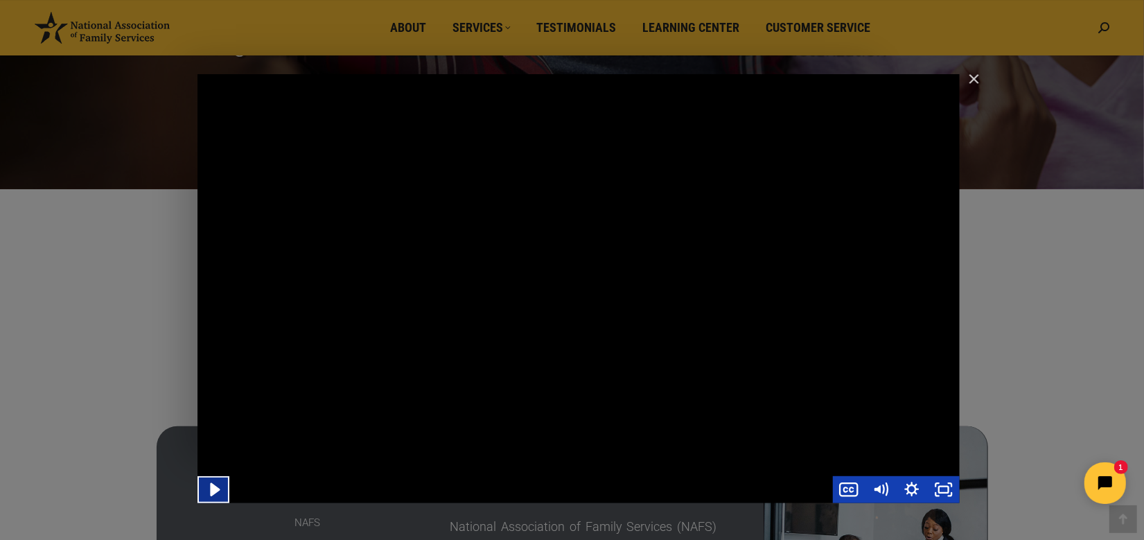
click at [213, 490] on icon "Play Video" at bounding box center [215, 489] width 10 height 13
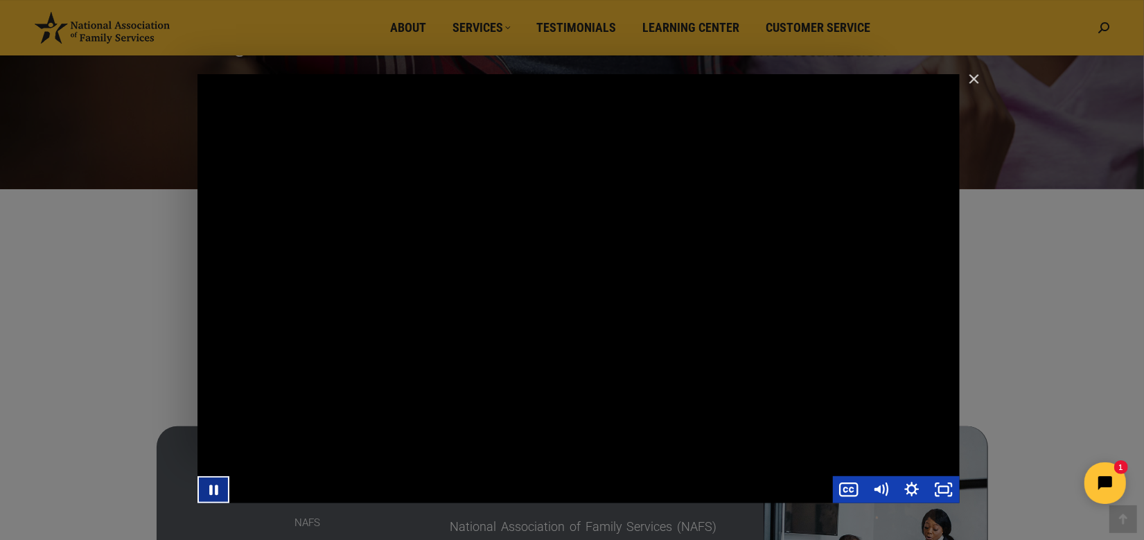
click at [212, 493] on icon "Pause" at bounding box center [213, 489] width 9 height 10
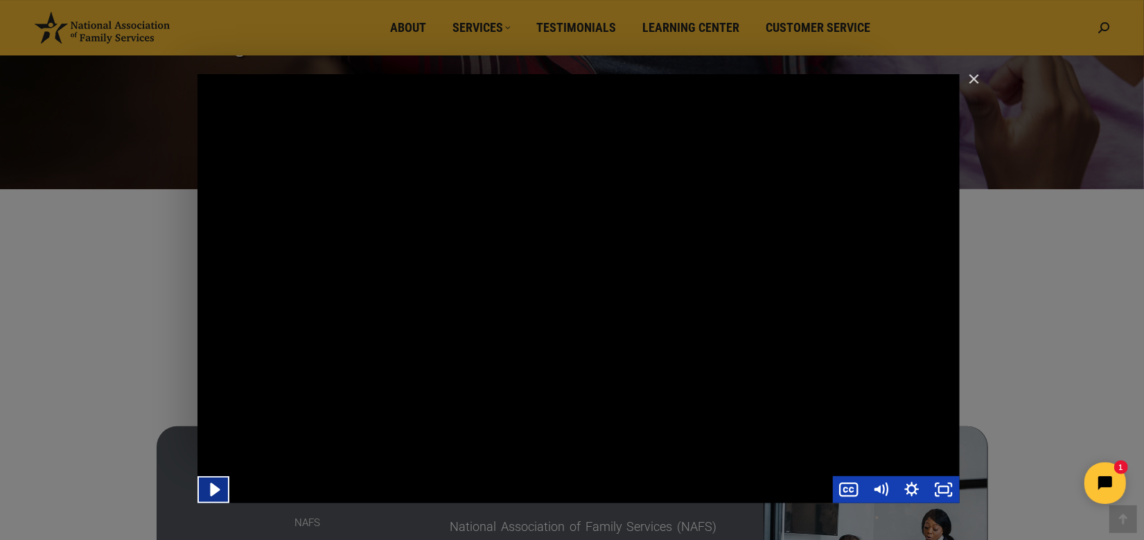
click at [211, 491] on icon "Play Video" at bounding box center [215, 489] width 10 height 13
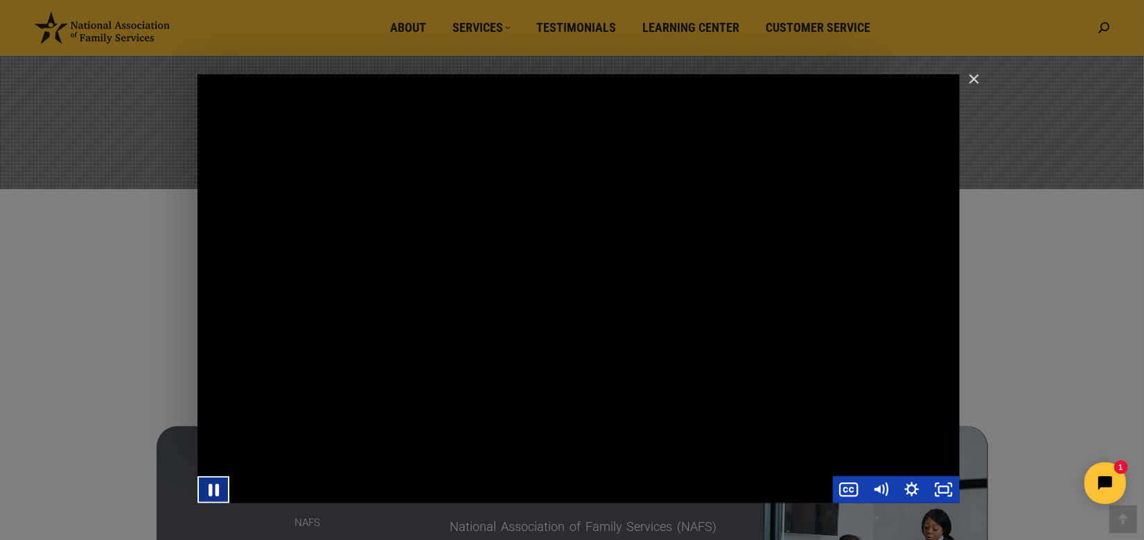
click at [208, 494] on icon "Pause" at bounding box center [213, 489] width 38 height 33
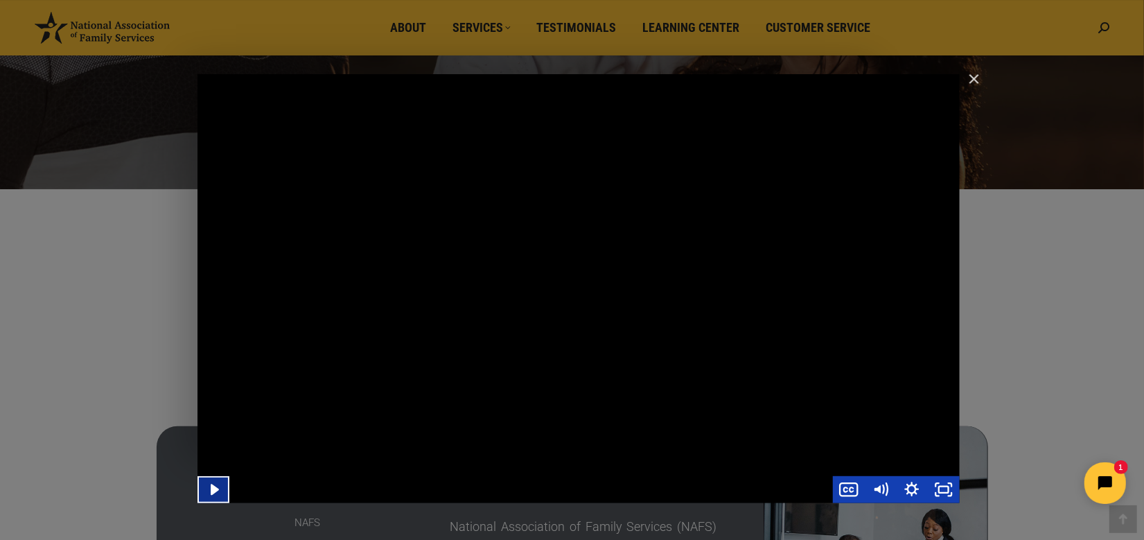
click at [206, 488] on icon "Play Video" at bounding box center [215, 489] width 32 height 27
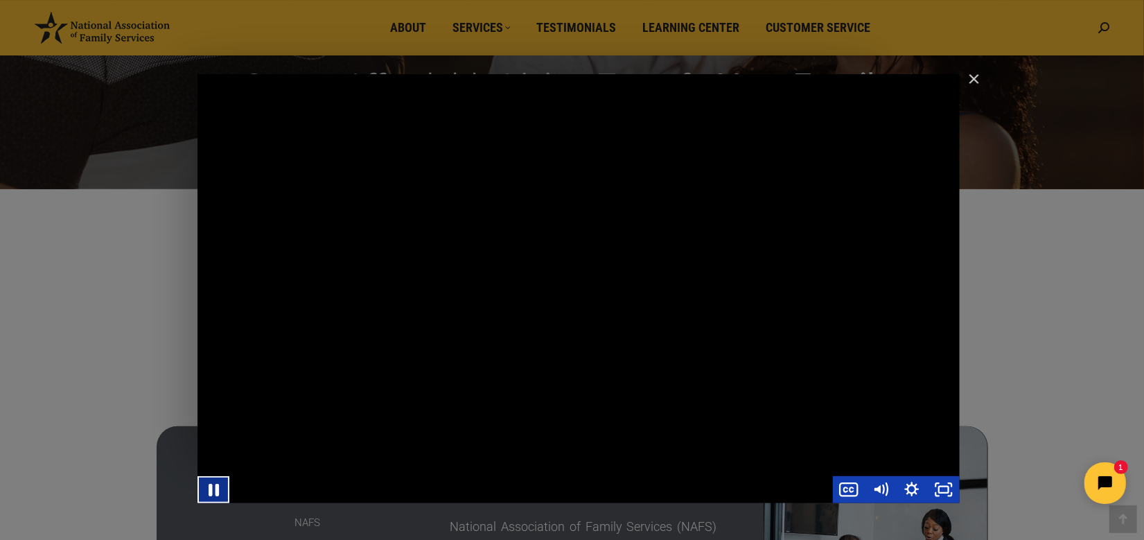
click at [206, 488] on icon "Pause" at bounding box center [213, 489] width 38 height 33
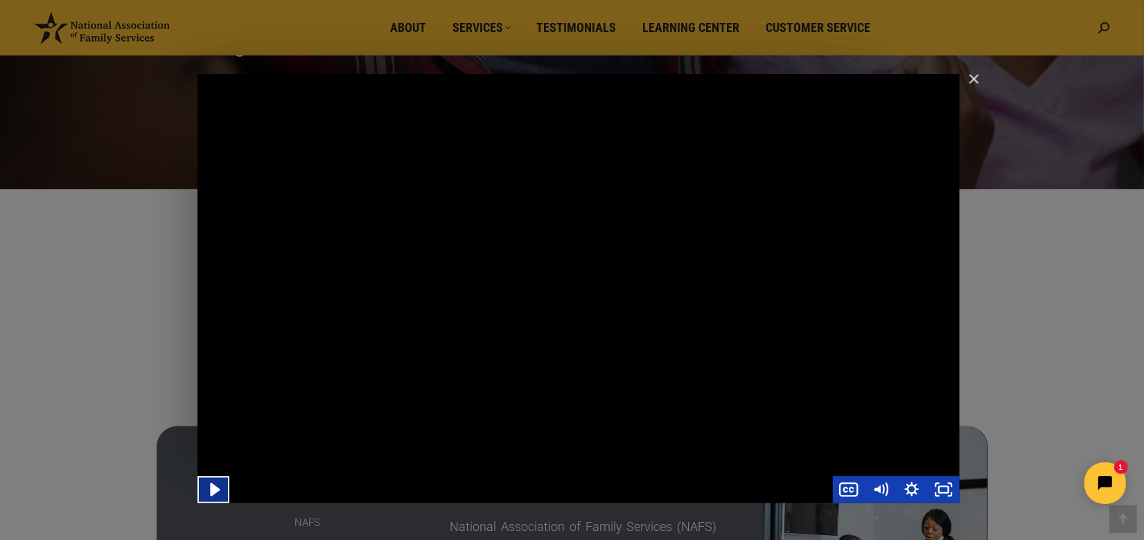
click at [217, 490] on icon "Play Video" at bounding box center [215, 489] width 10 height 13
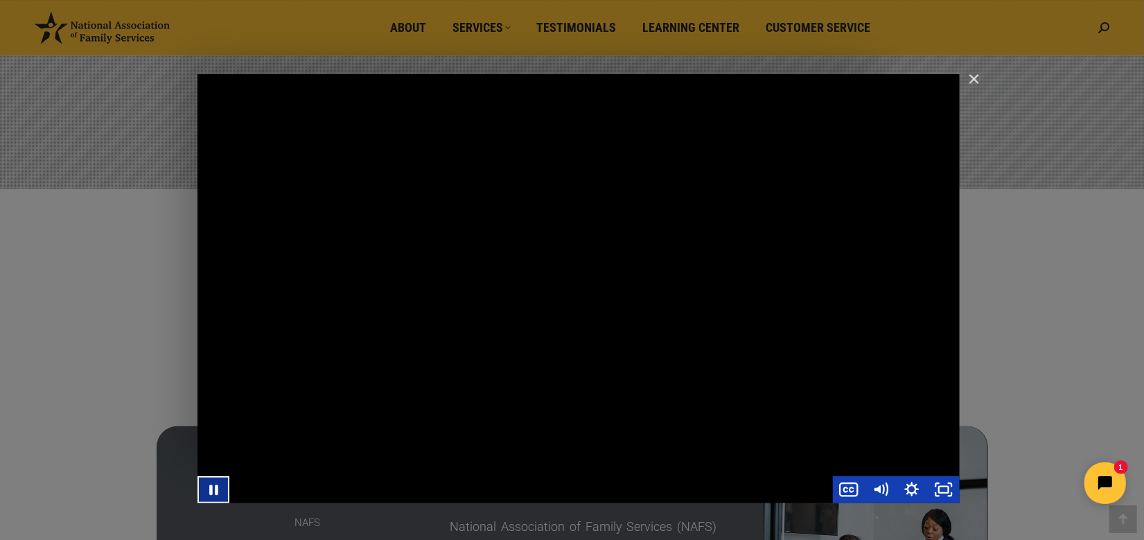
click at [210, 489] on icon "Pause" at bounding box center [213, 489] width 9 height 10
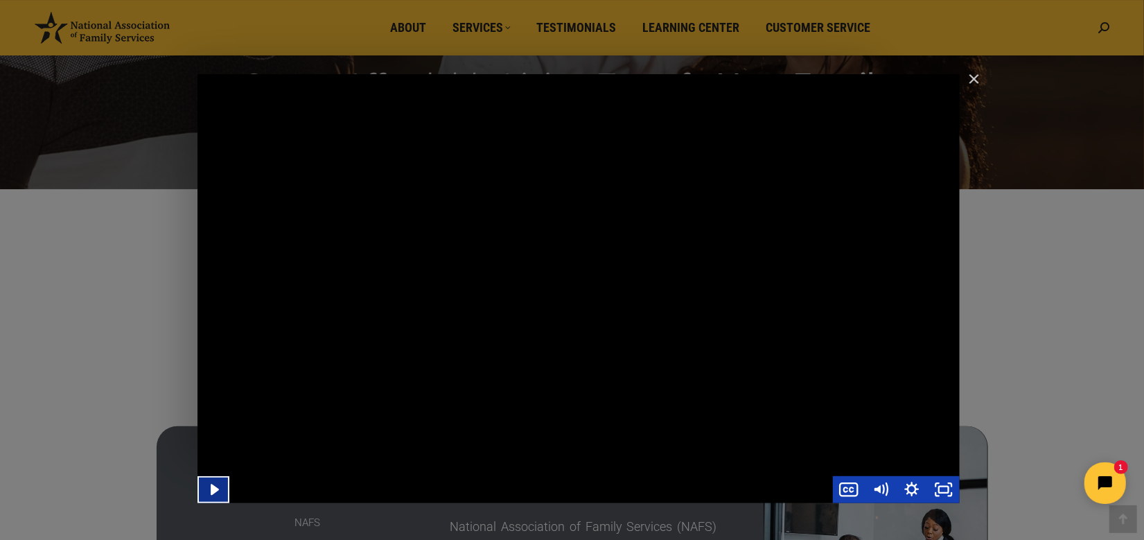
click at [210, 489] on icon "Play Video" at bounding box center [215, 489] width 32 height 27
click at [210, 489] on icon "Pause" at bounding box center [214, 489] width 10 height 12
click at [210, 489] on icon "Play Video" at bounding box center [215, 489] width 32 height 27
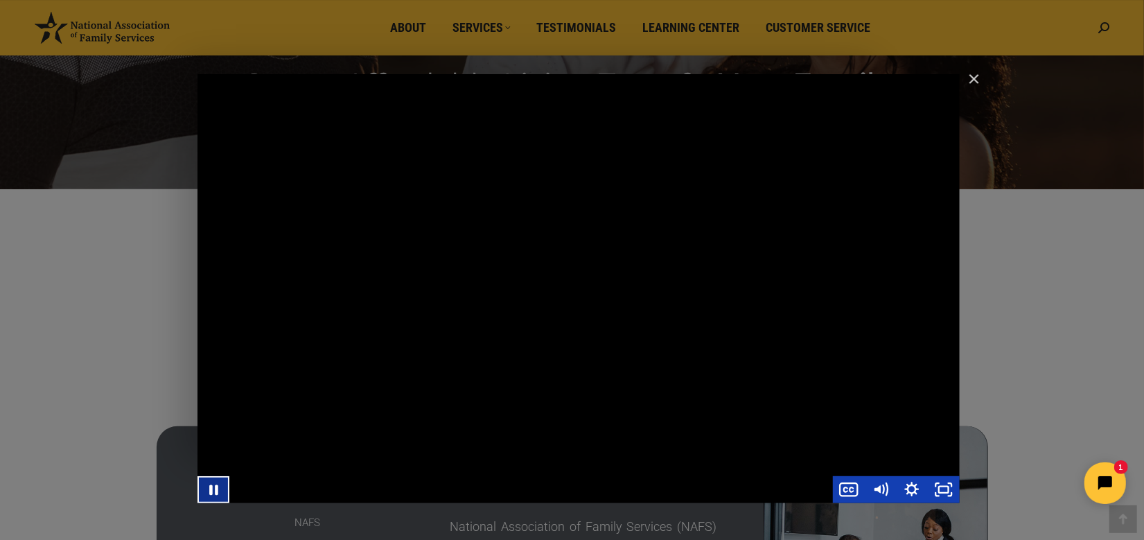
click at [210, 489] on icon "Pause" at bounding box center [213, 489] width 9 height 10
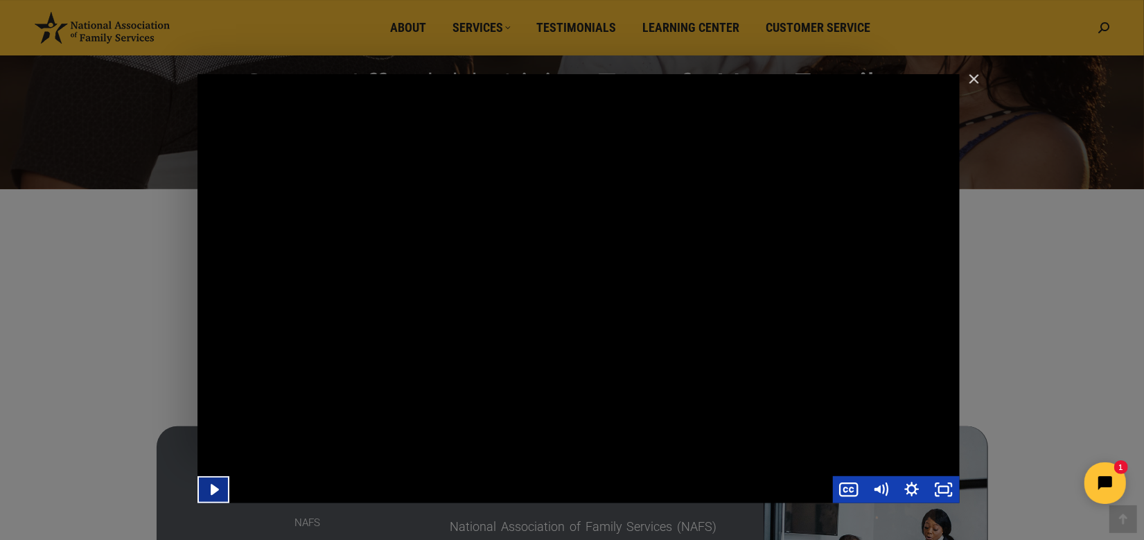
click at [218, 491] on icon "Play Video" at bounding box center [215, 489] width 32 height 27
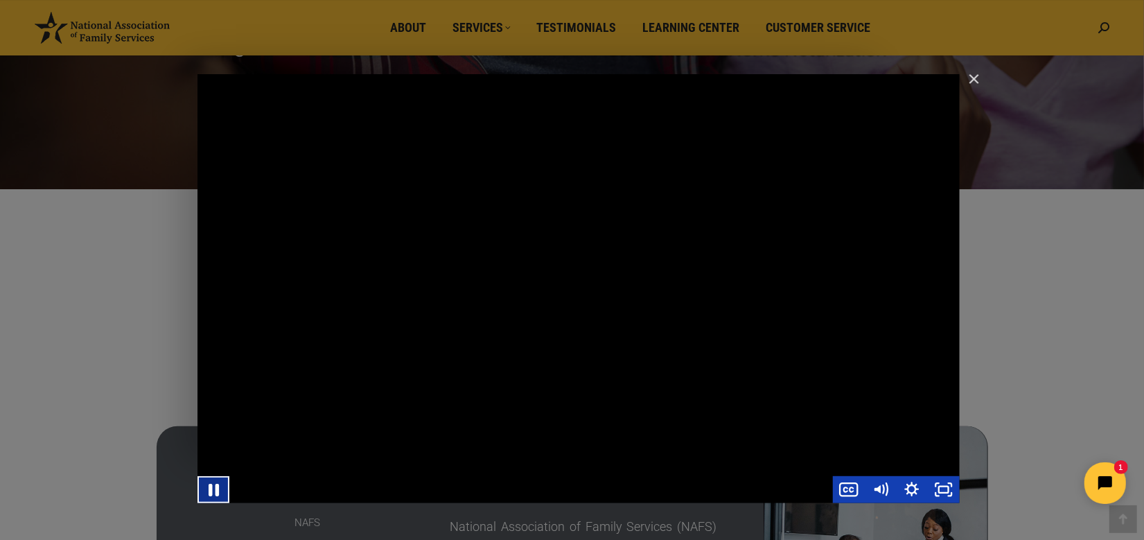
click at [218, 491] on icon "Pause" at bounding box center [213, 489] width 38 height 33
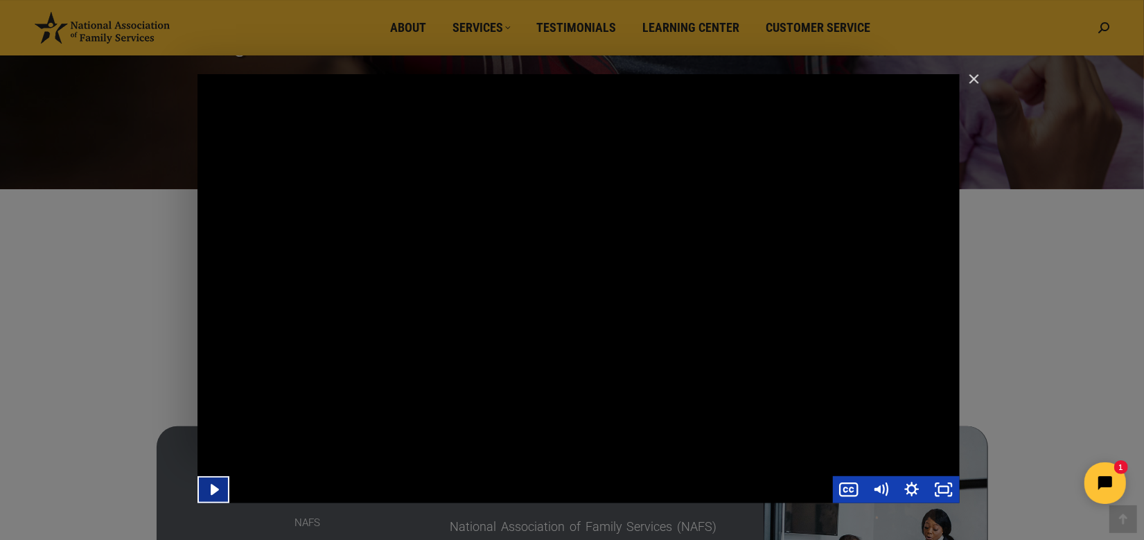
click at [214, 489] on icon "Play Video" at bounding box center [215, 488] width 8 height 11
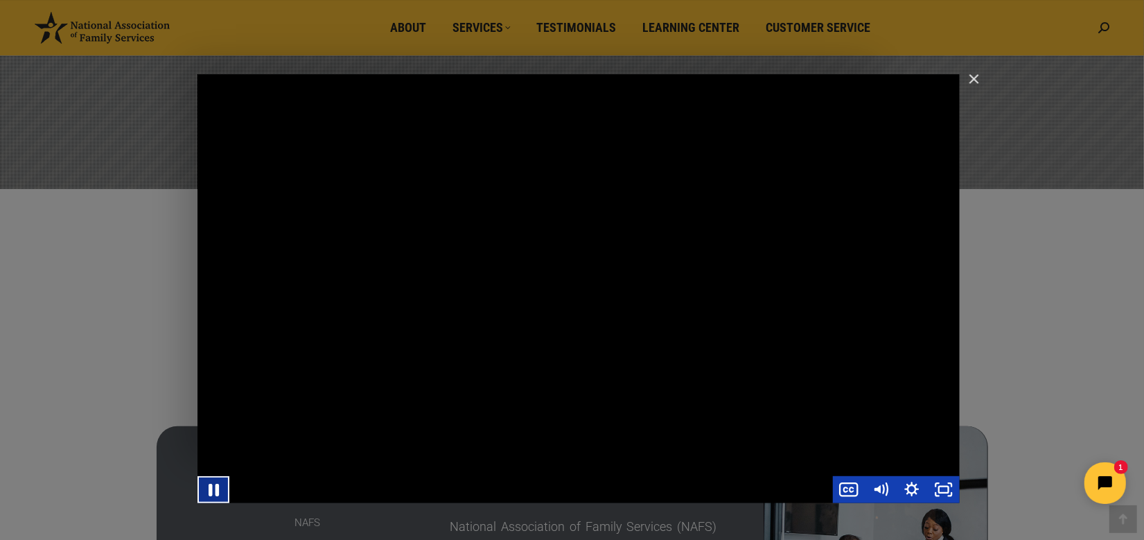
click at [214, 489] on icon "Pause" at bounding box center [213, 489] width 38 height 33
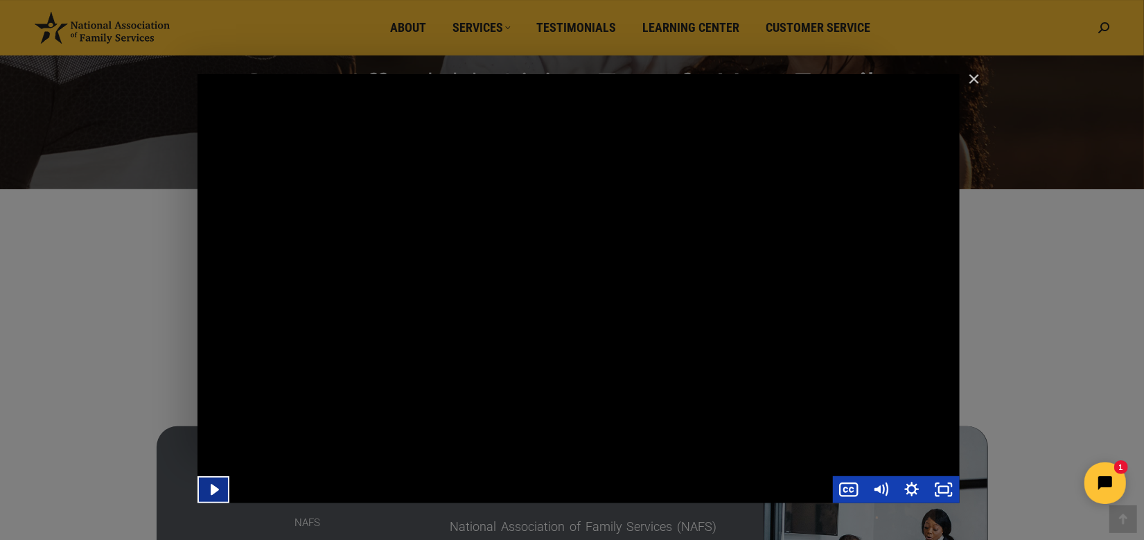
click at [214, 493] on icon "Play Video" at bounding box center [215, 489] width 32 height 27
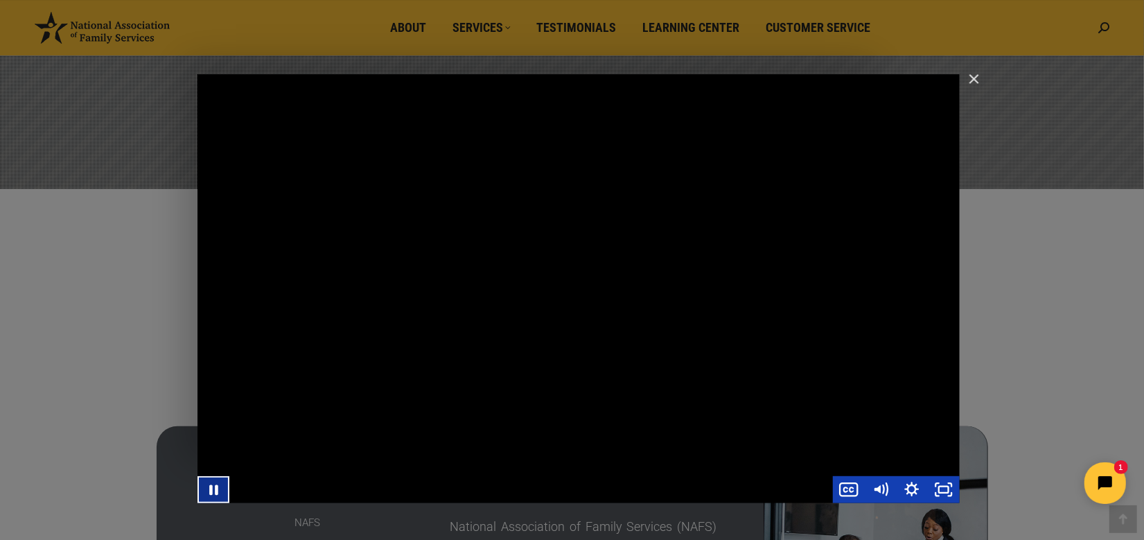
click at [214, 493] on icon "Pause" at bounding box center [213, 489] width 32 height 27
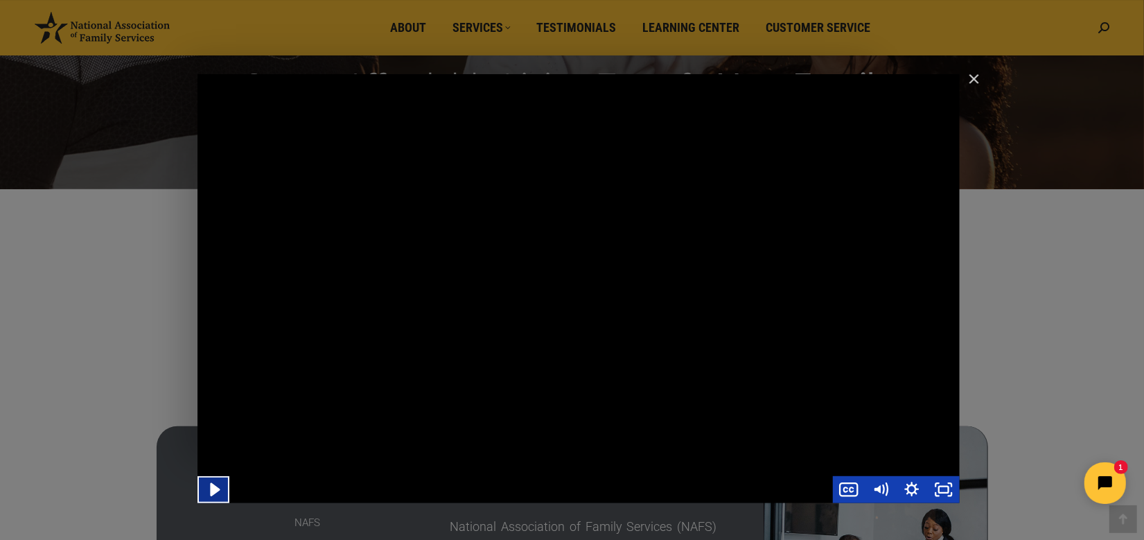
click at [222, 484] on icon "Play Video" at bounding box center [214, 489] width 38 height 33
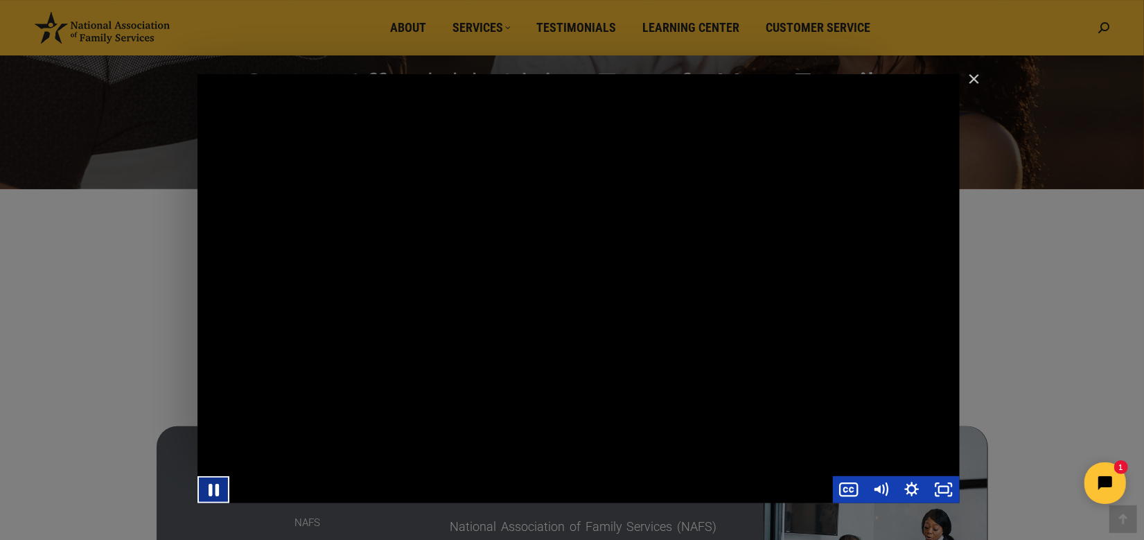
click at [222, 484] on icon "Pause" at bounding box center [213, 489] width 38 height 33
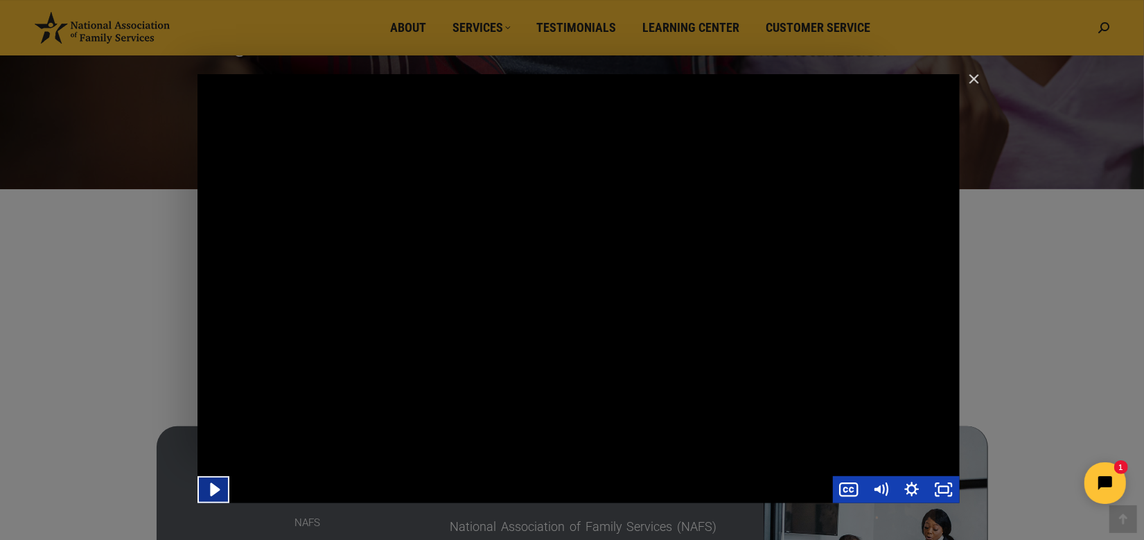
click at [212, 493] on icon "Play Video" at bounding box center [215, 489] width 10 height 13
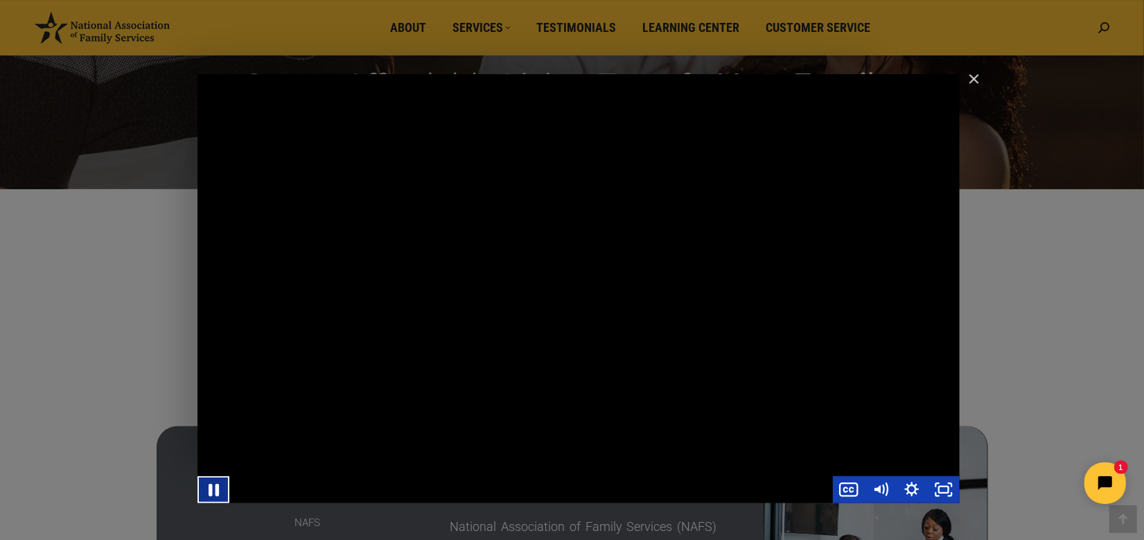
click at [212, 493] on icon "Pause" at bounding box center [214, 489] width 10 height 12
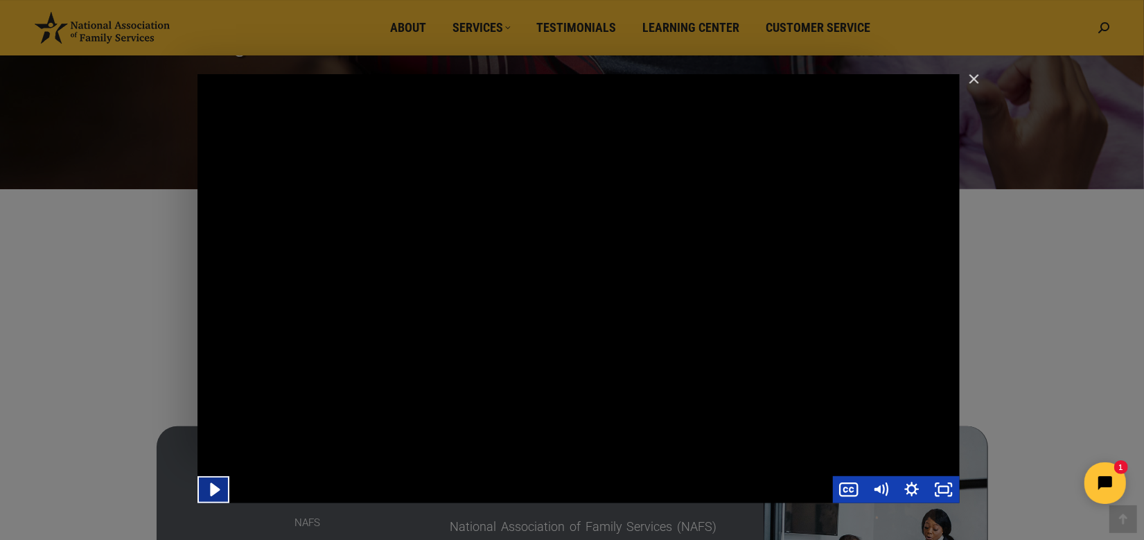
click at [215, 488] on icon "Play Video" at bounding box center [215, 489] width 10 height 13
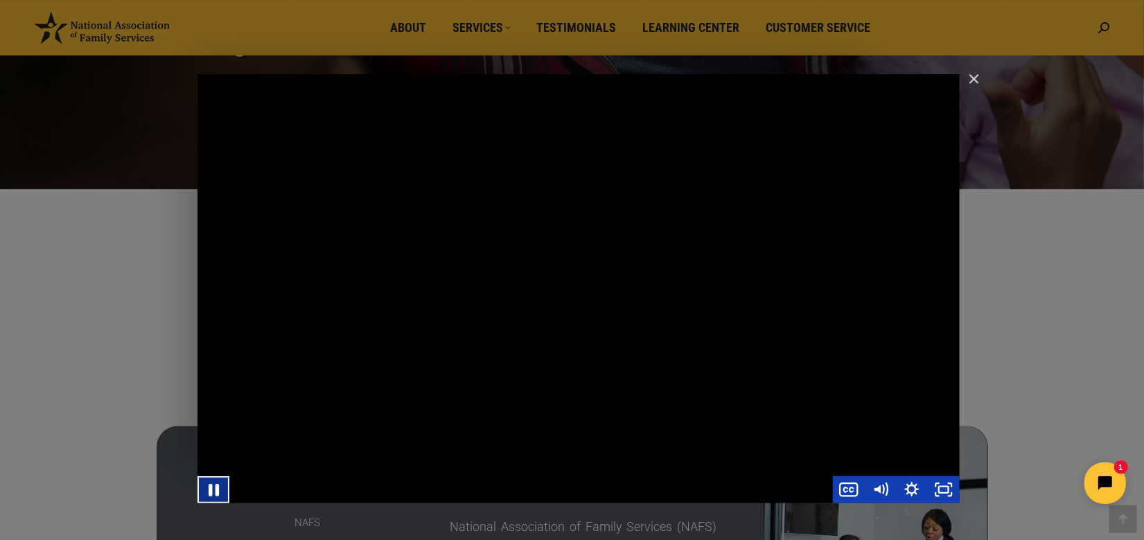
click at [215, 488] on icon "Pause" at bounding box center [214, 489] width 10 height 12
click at [206, 491] on icon "Play Video" at bounding box center [215, 489] width 32 height 27
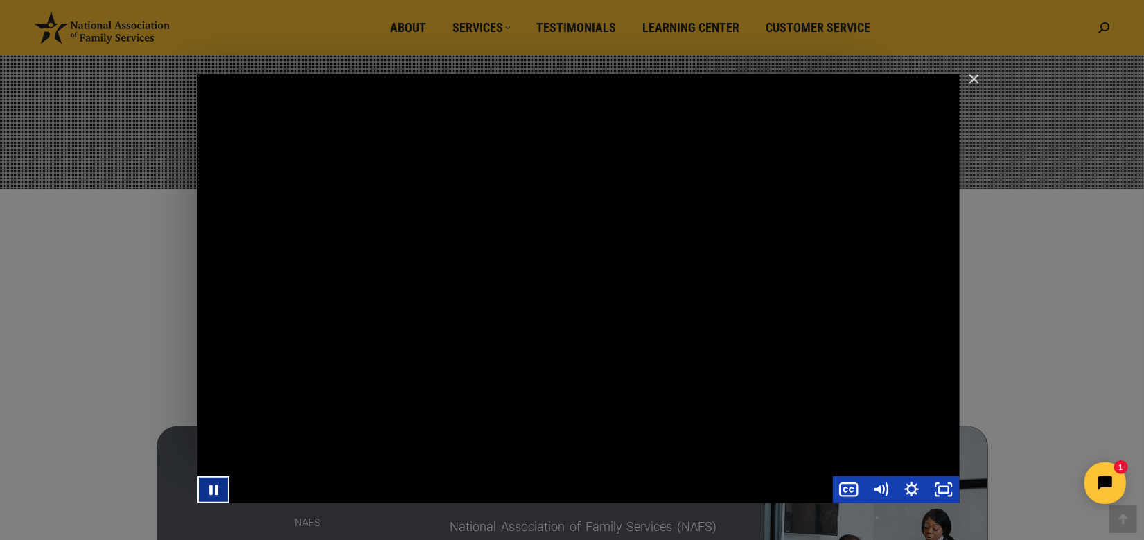
click at [206, 491] on icon "Pause" at bounding box center [213, 489] width 32 height 27
click at [208, 489] on icon "Play Video" at bounding box center [214, 489] width 38 height 33
click at [208, 489] on icon "Pause" at bounding box center [213, 489] width 38 height 33
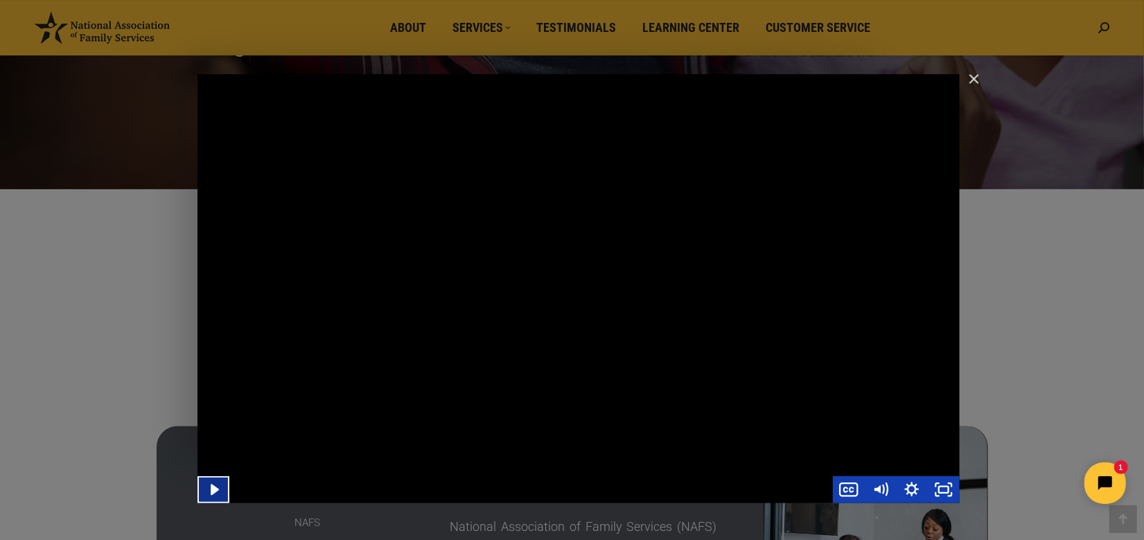
click at [218, 481] on icon "Play Video" at bounding box center [215, 489] width 32 height 27
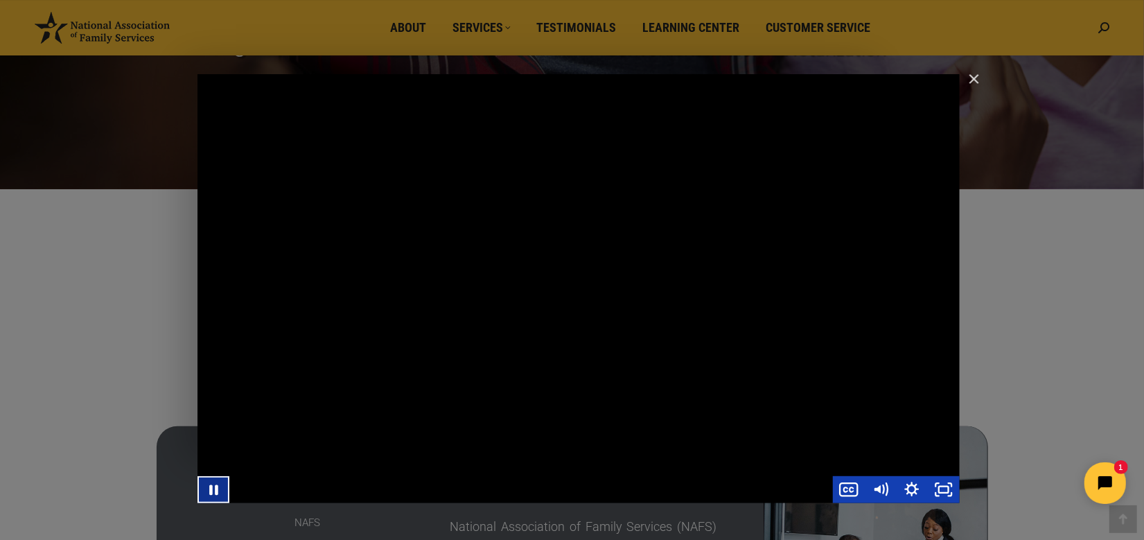
click at [214, 488] on icon "Pause" at bounding box center [213, 489] width 32 height 27
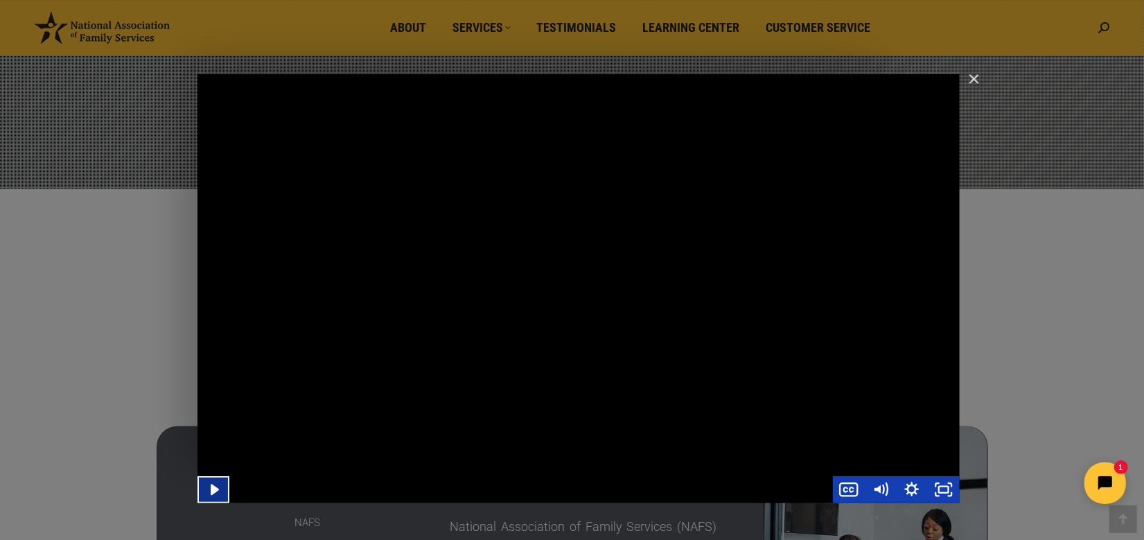
click at [214, 489] on icon "Play Video" at bounding box center [215, 488] width 8 height 11
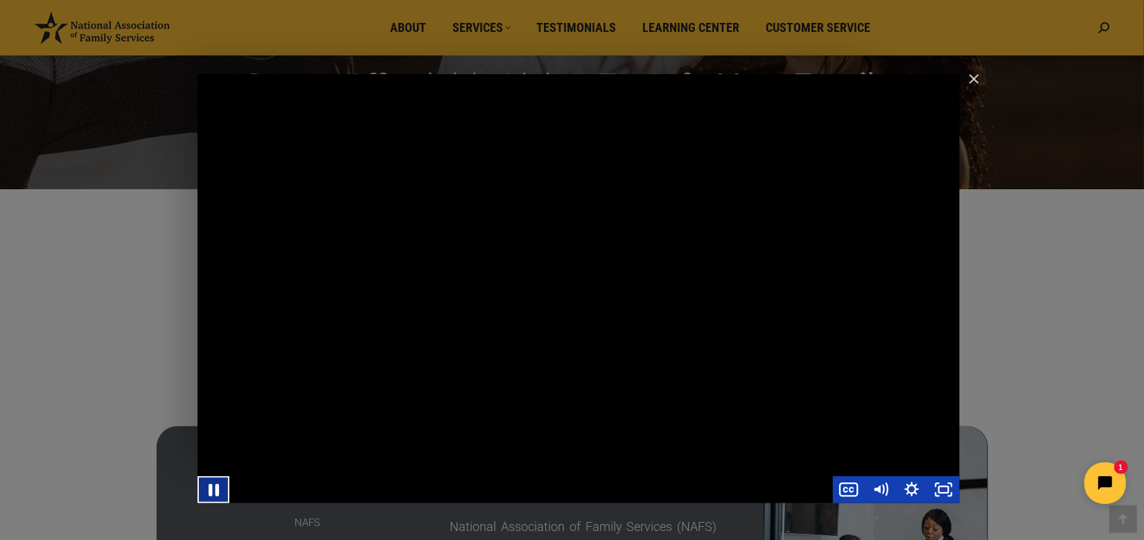
click at [214, 489] on icon "Pause" at bounding box center [213, 489] width 38 height 33
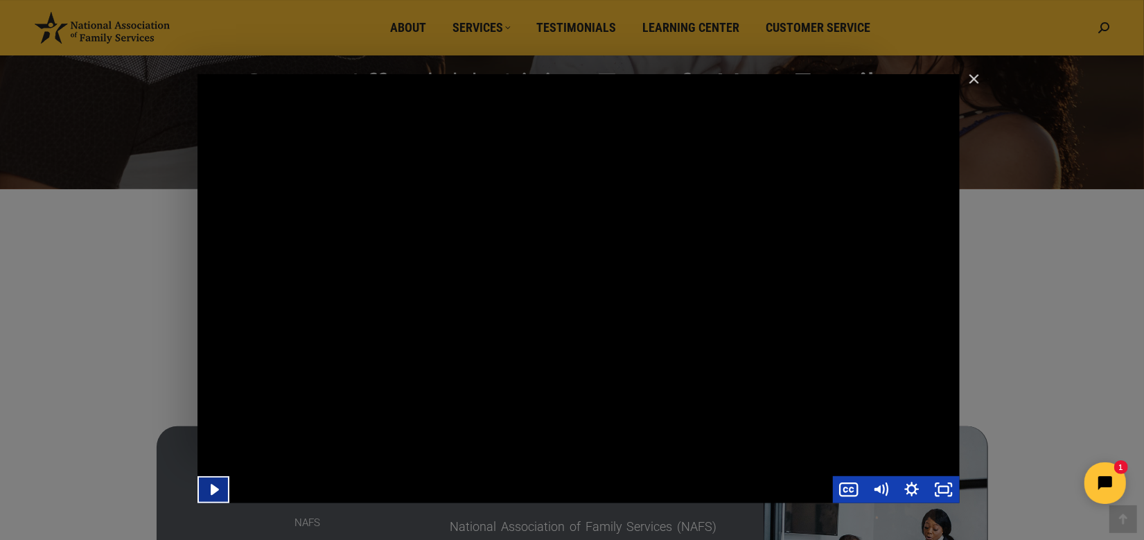
click at [206, 493] on icon "Play Video" at bounding box center [215, 489] width 32 height 27
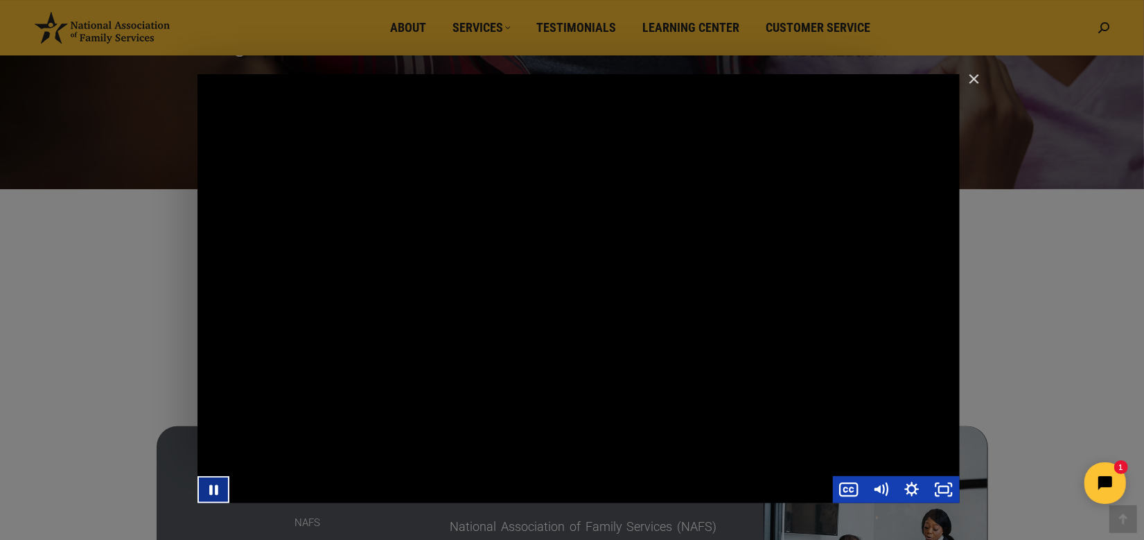
click at [215, 491] on icon "Pause" at bounding box center [213, 489] width 32 height 27
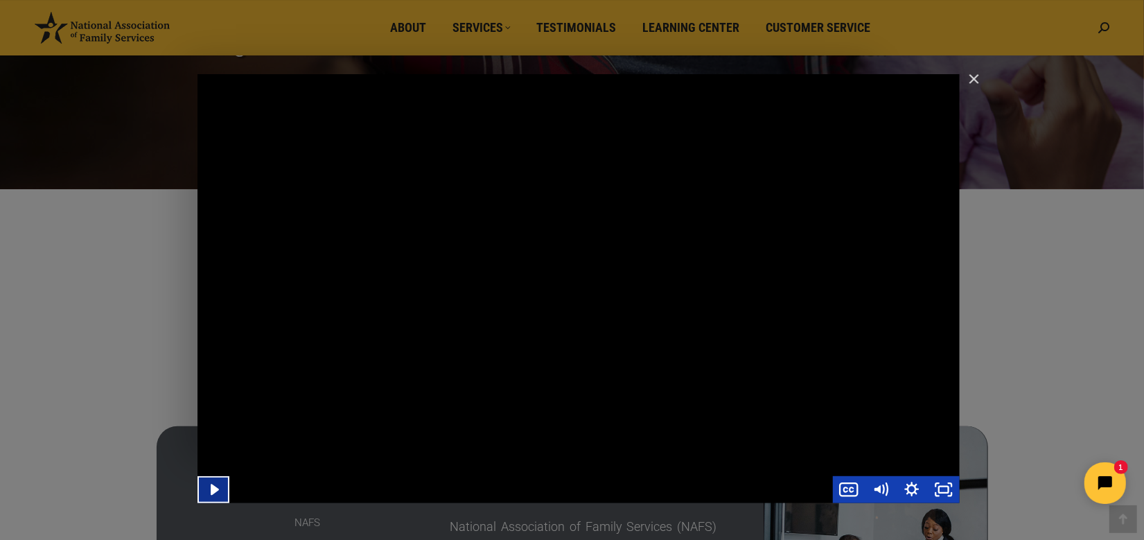
click at [220, 489] on icon "Play Video" at bounding box center [215, 489] width 32 height 27
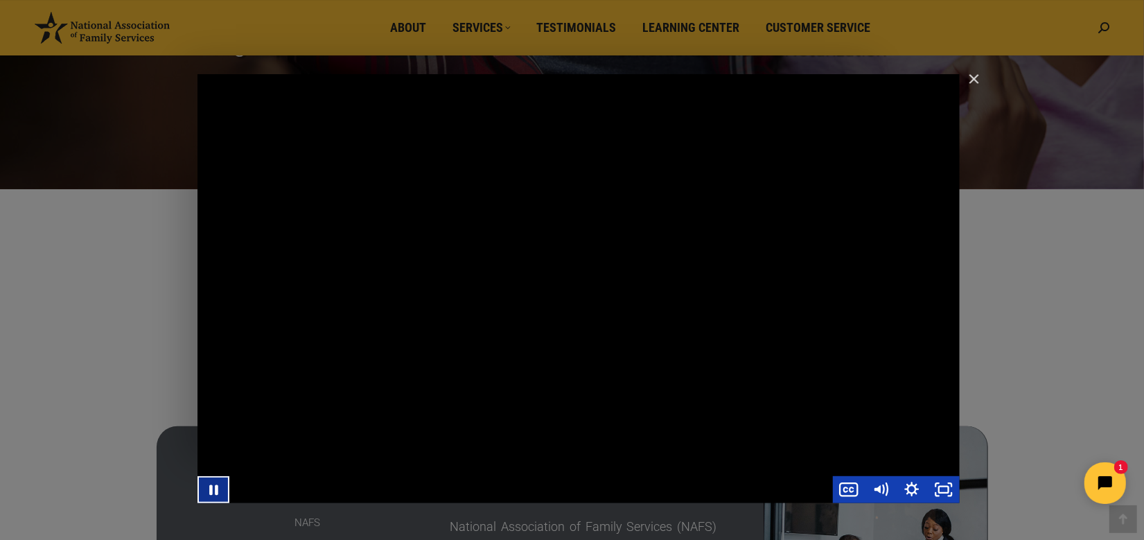
click at [220, 489] on icon "Pause" at bounding box center [213, 489] width 32 height 27
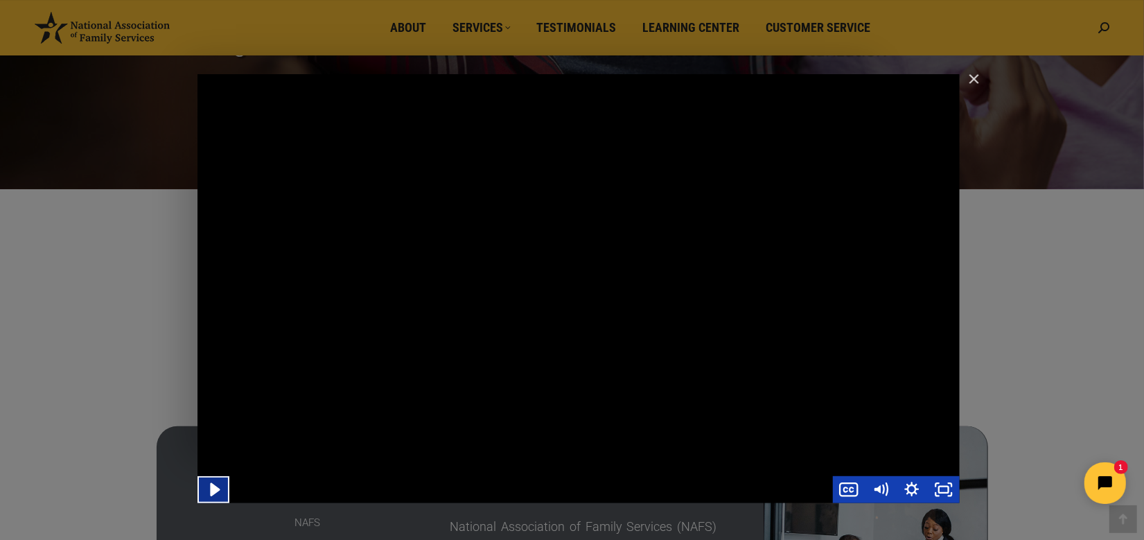
click at [225, 485] on icon "Play Video" at bounding box center [214, 489] width 38 height 33
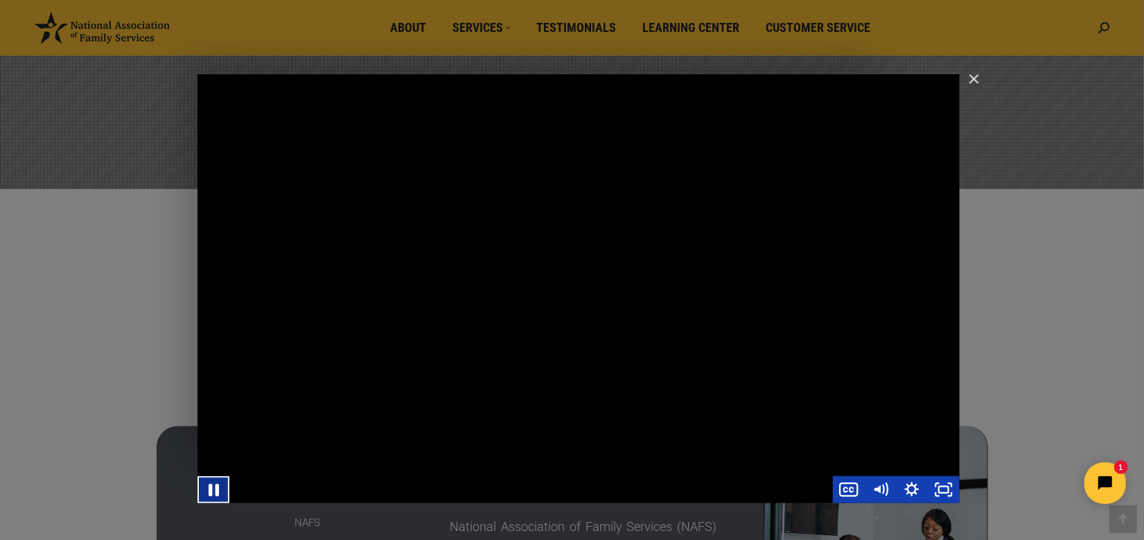
click at [213, 486] on icon "Pause" at bounding box center [213, 489] width 38 height 33
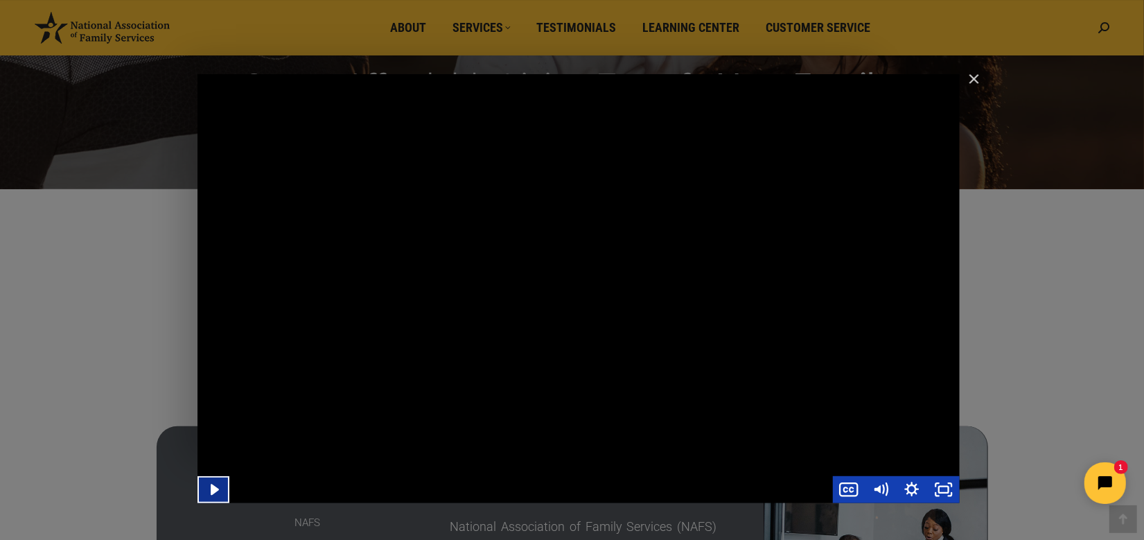
click at [211, 483] on icon "Play Video" at bounding box center [215, 489] width 32 height 27
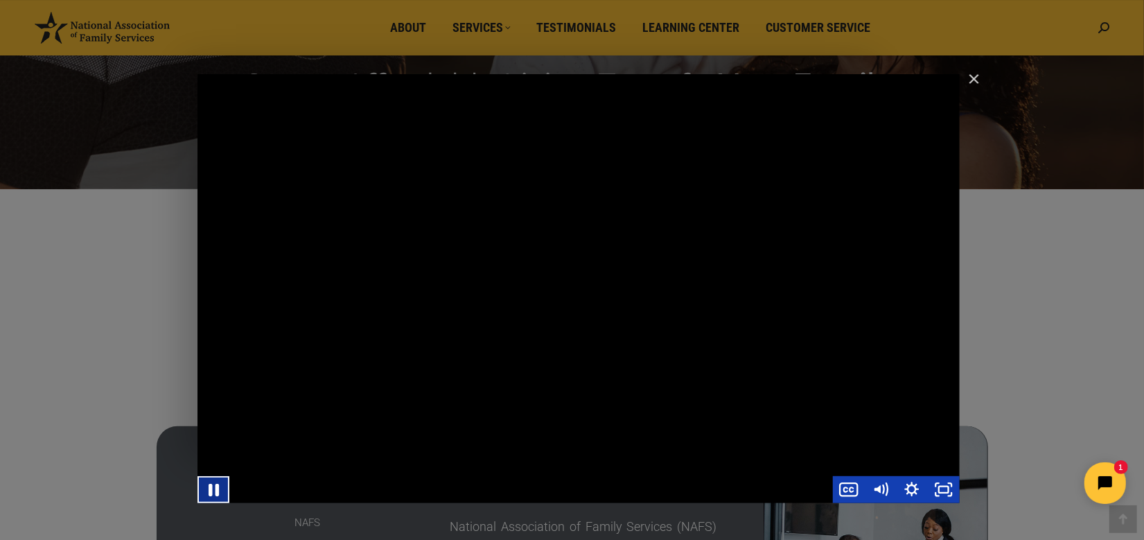
click at [211, 483] on icon "Pause" at bounding box center [213, 489] width 38 height 33
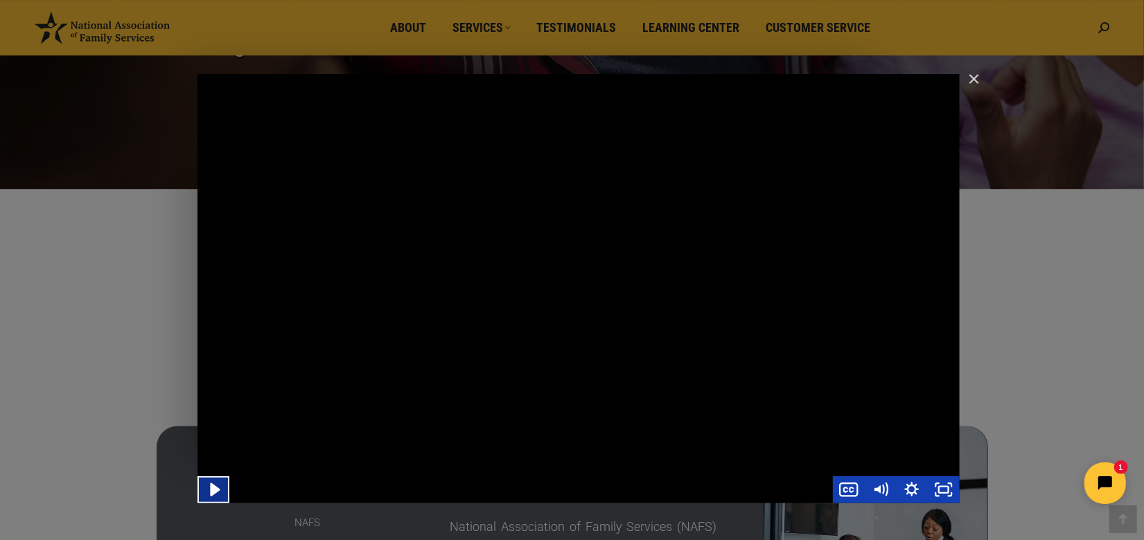
click at [216, 488] on icon "Play Video" at bounding box center [215, 489] width 10 height 13
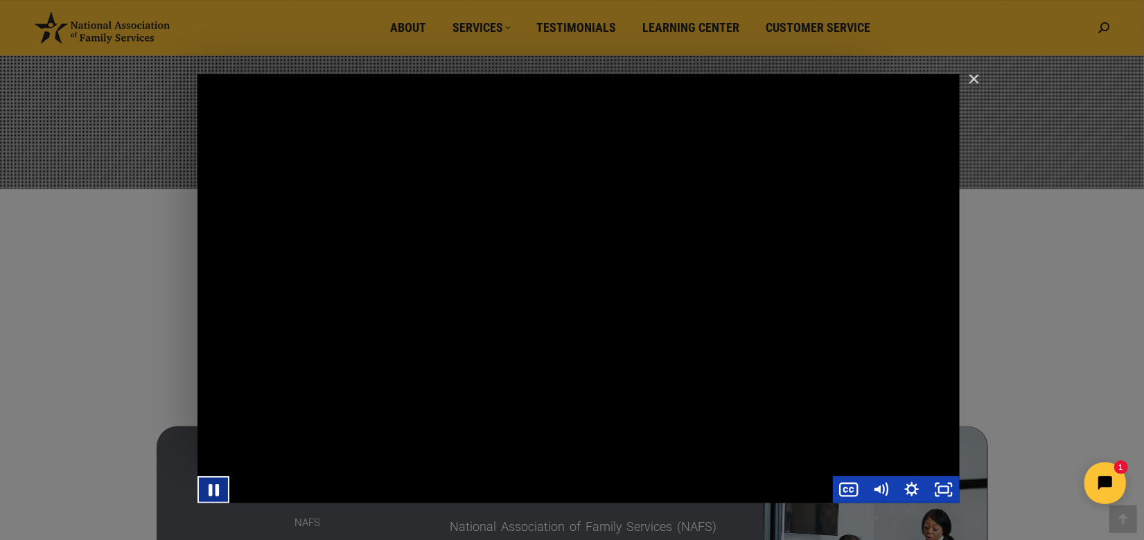
click at [216, 488] on icon "Pause" at bounding box center [214, 489] width 10 height 12
click at [207, 486] on icon "Play Video" at bounding box center [214, 489] width 38 height 33
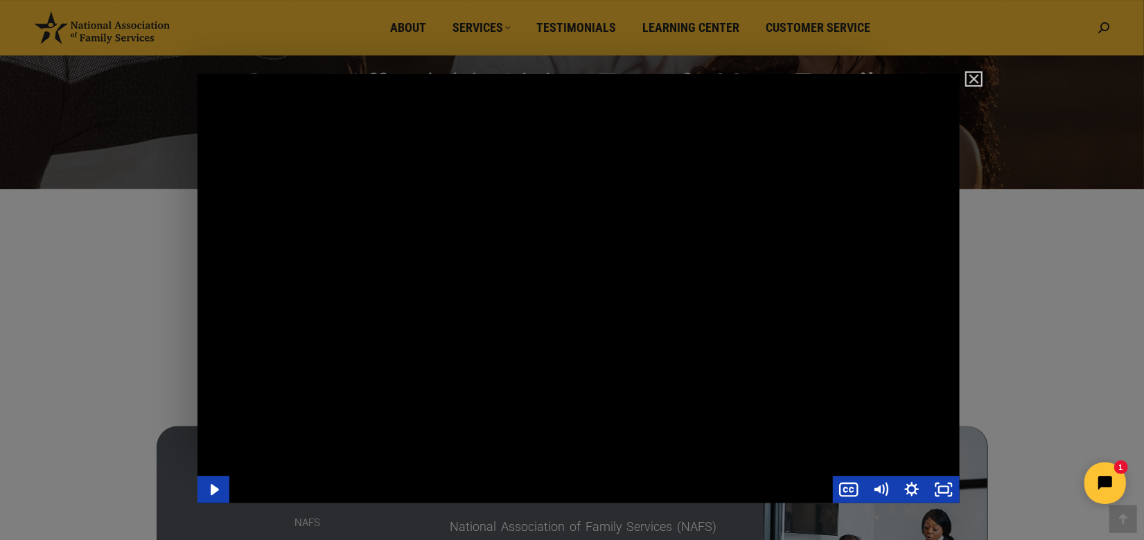
click at [975, 76] on img "Close" at bounding box center [968, 85] width 24 height 24
